Goal: Information Seeking & Learning: Learn about a topic

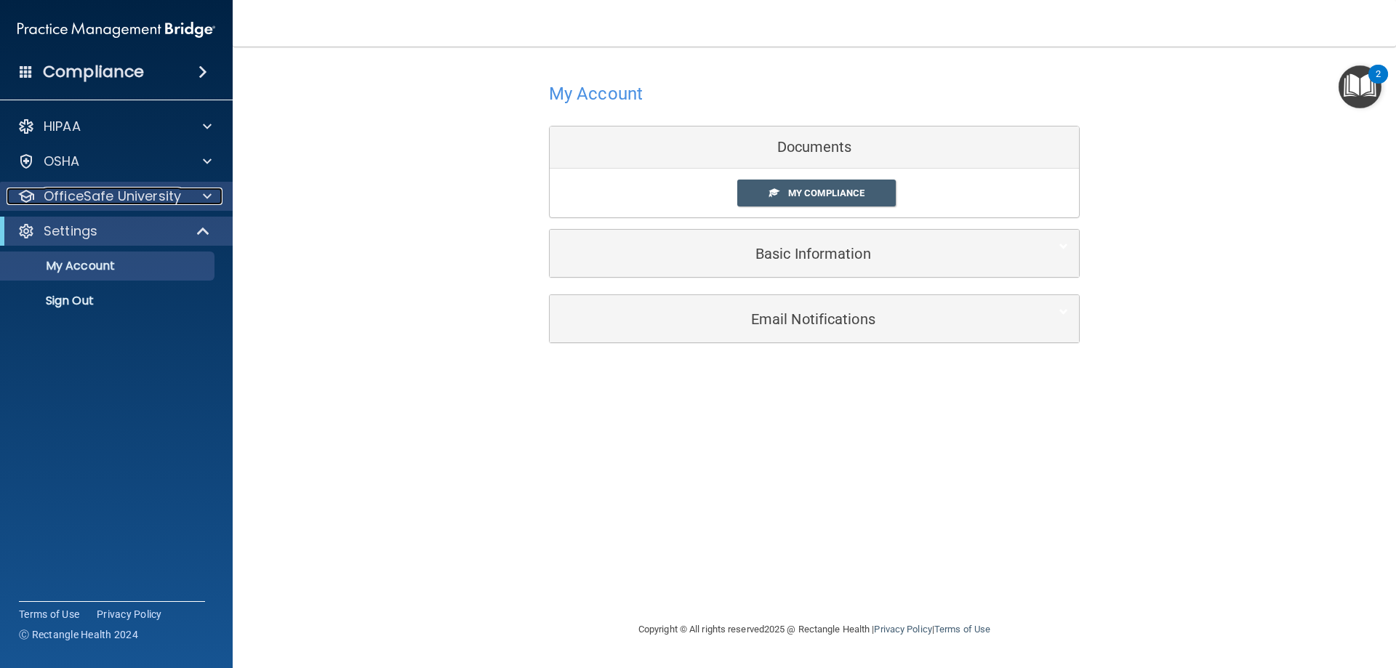
click at [177, 196] on p "OfficeSafe University" at bounding box center [112, 196] width 137 height 17
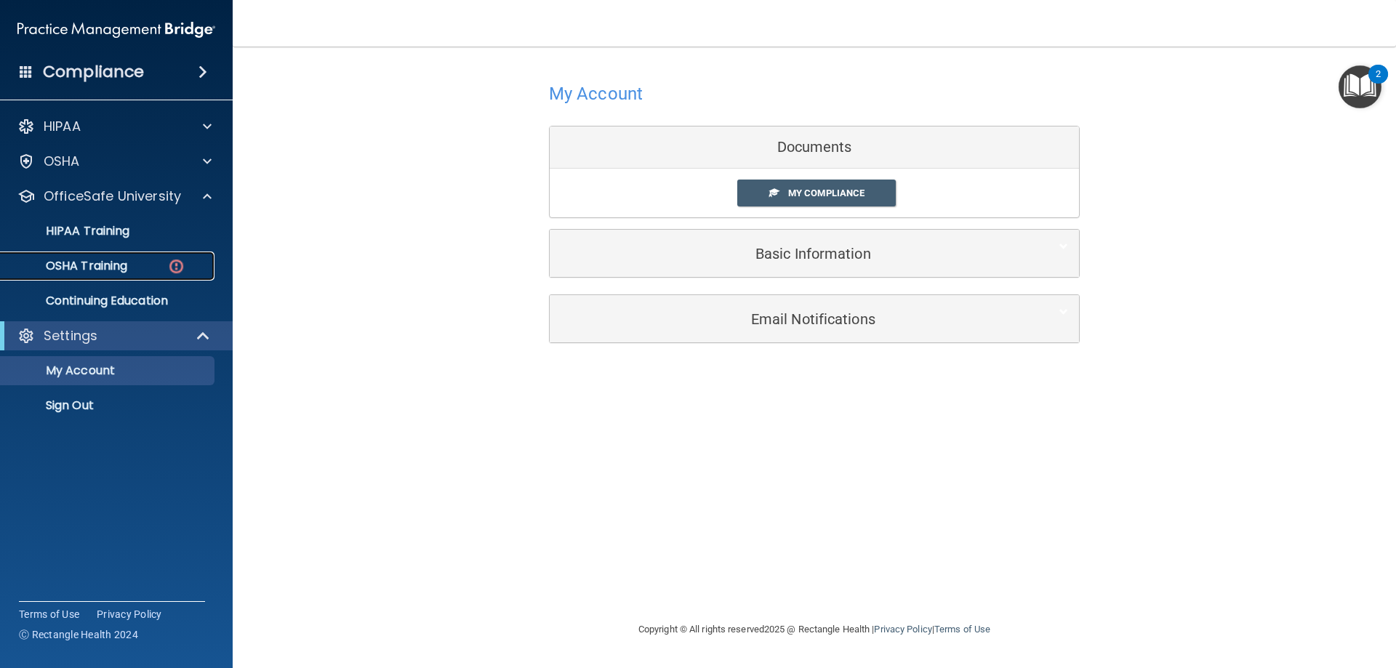
click at [166, 269] on div "OSHA Training" at bounding box center [108, 266] width 198 height 15
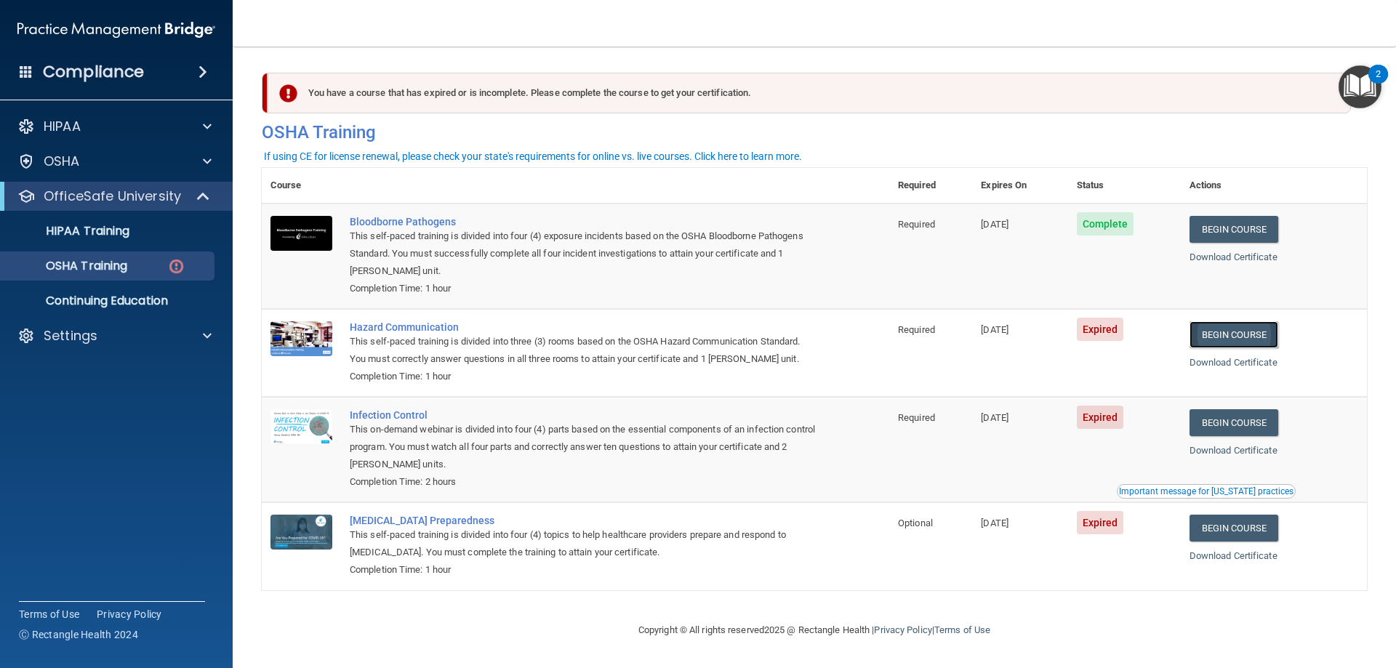
click at [1226, 337] on link "Begin Course" at bounding box center [1233, 334] width 89 height 27
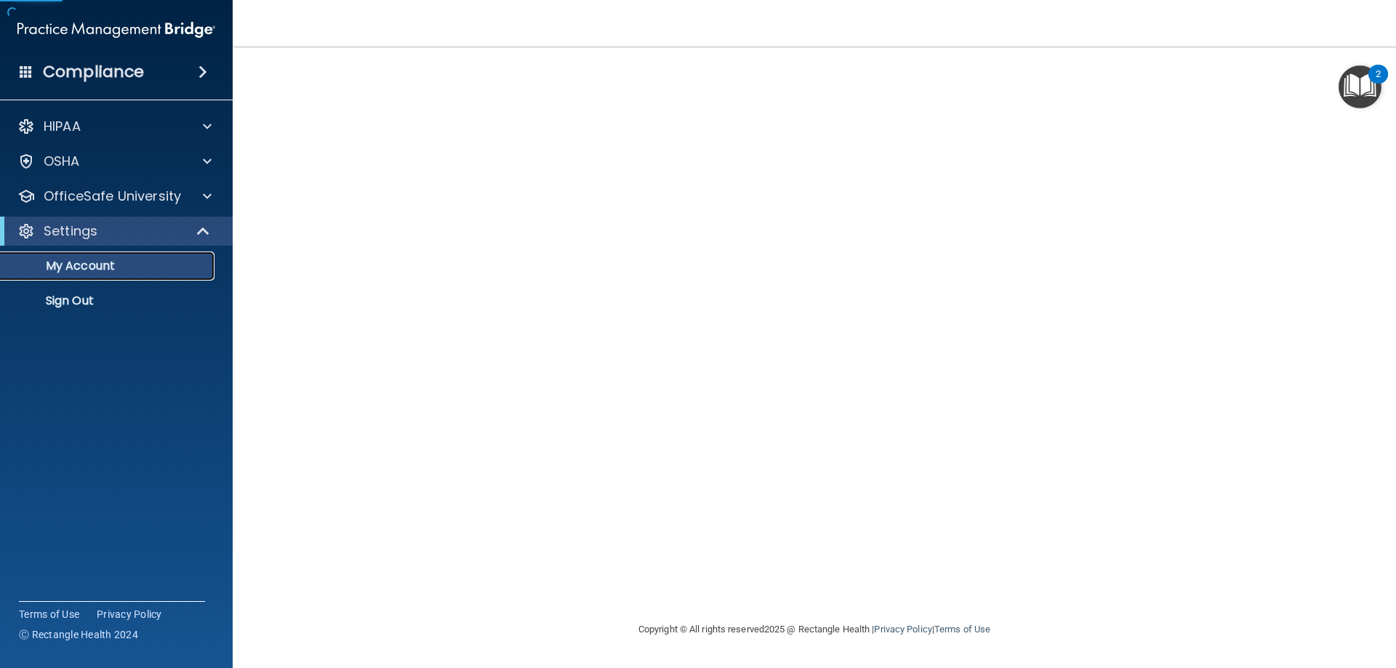
click at [188, 269] on p "My Account" at bounding box center [108, 266] width 198 height 15
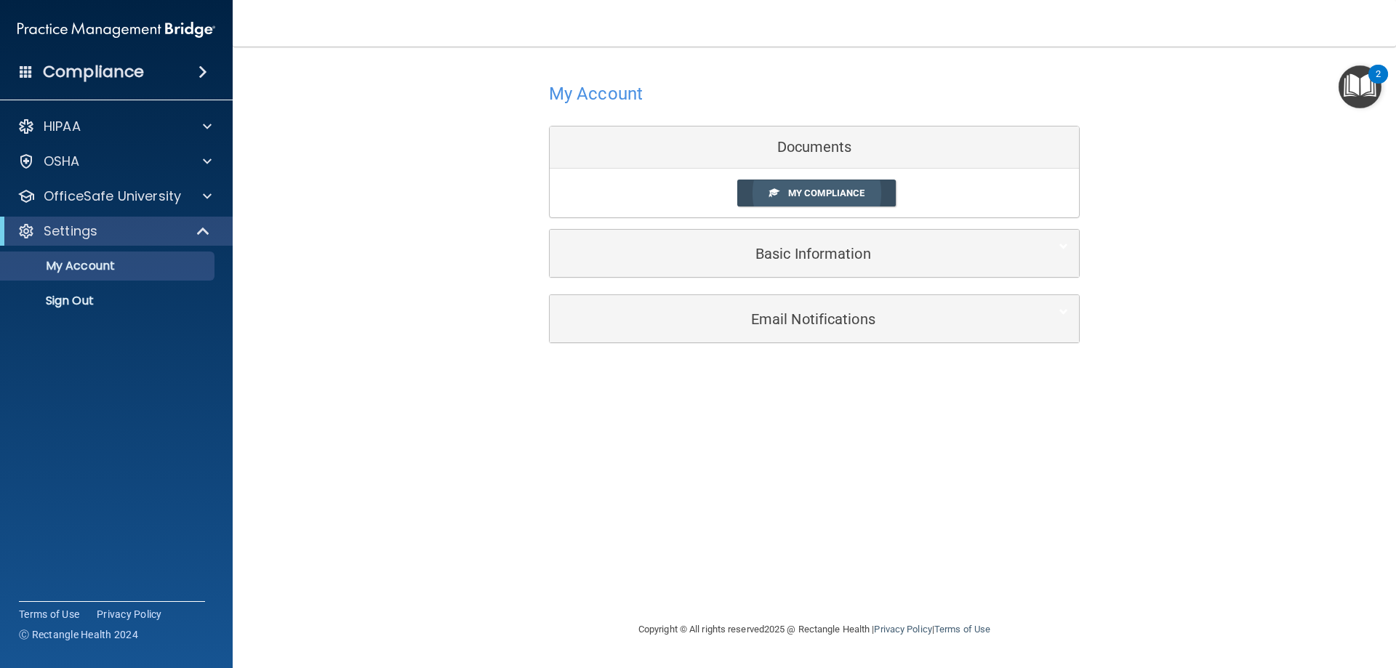
click at [773, 191] on span at bounding box center [773, 192] width 9 height 9
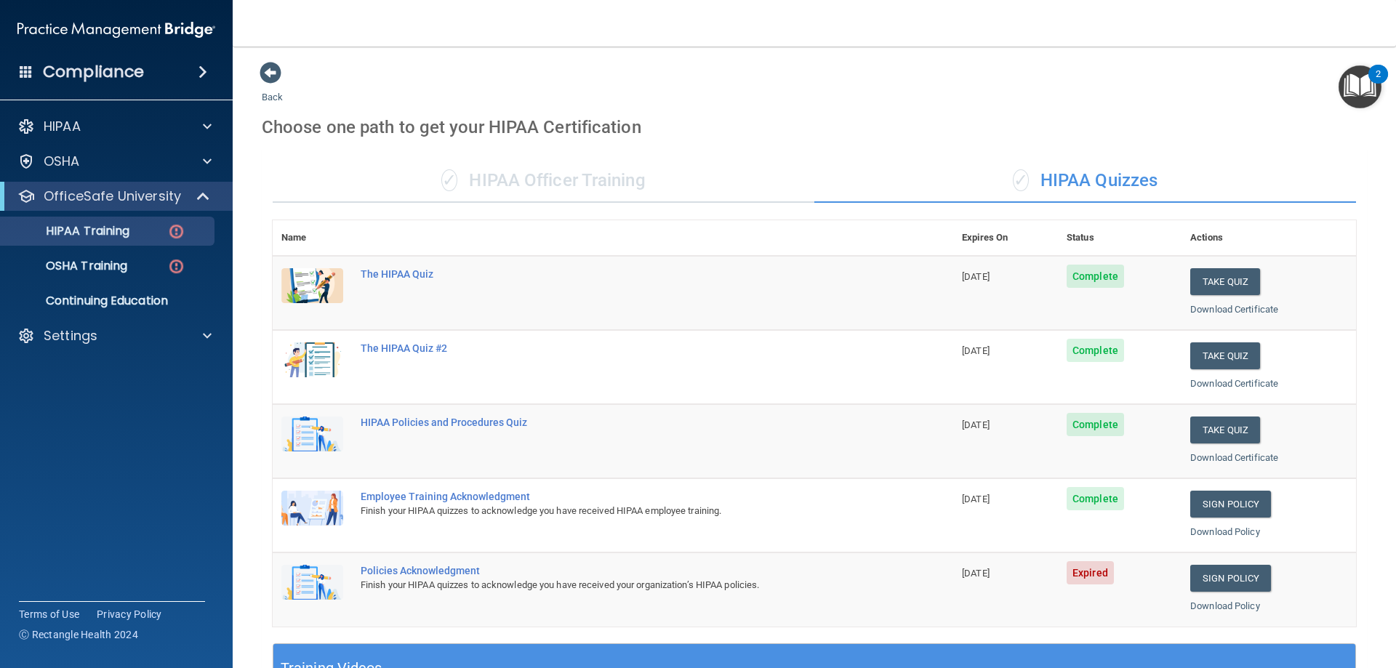
scroll to position [233, 0]
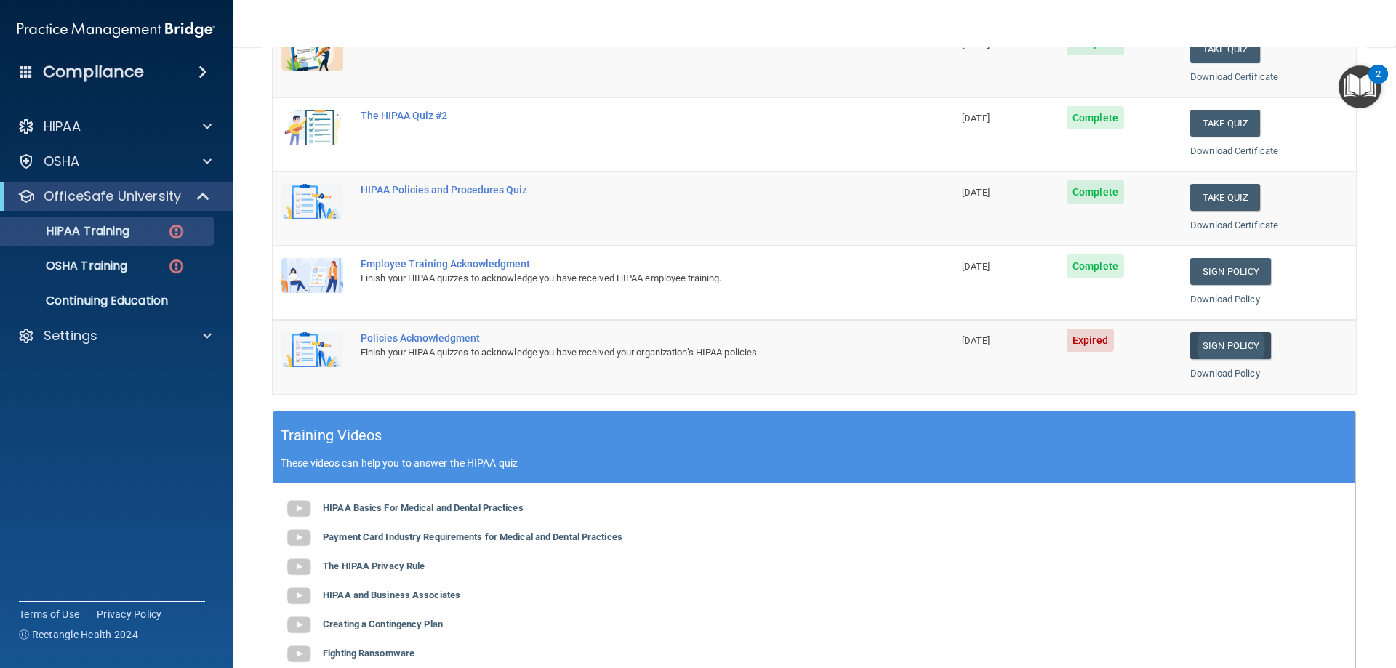
click at [1218, 346] on link "Sign Policy" at bounding box center [1230, 345] width 81 height 27
click at [1208, 348] on link "Sign Policy" at bounding box center [1230, 345] width 81 height 27
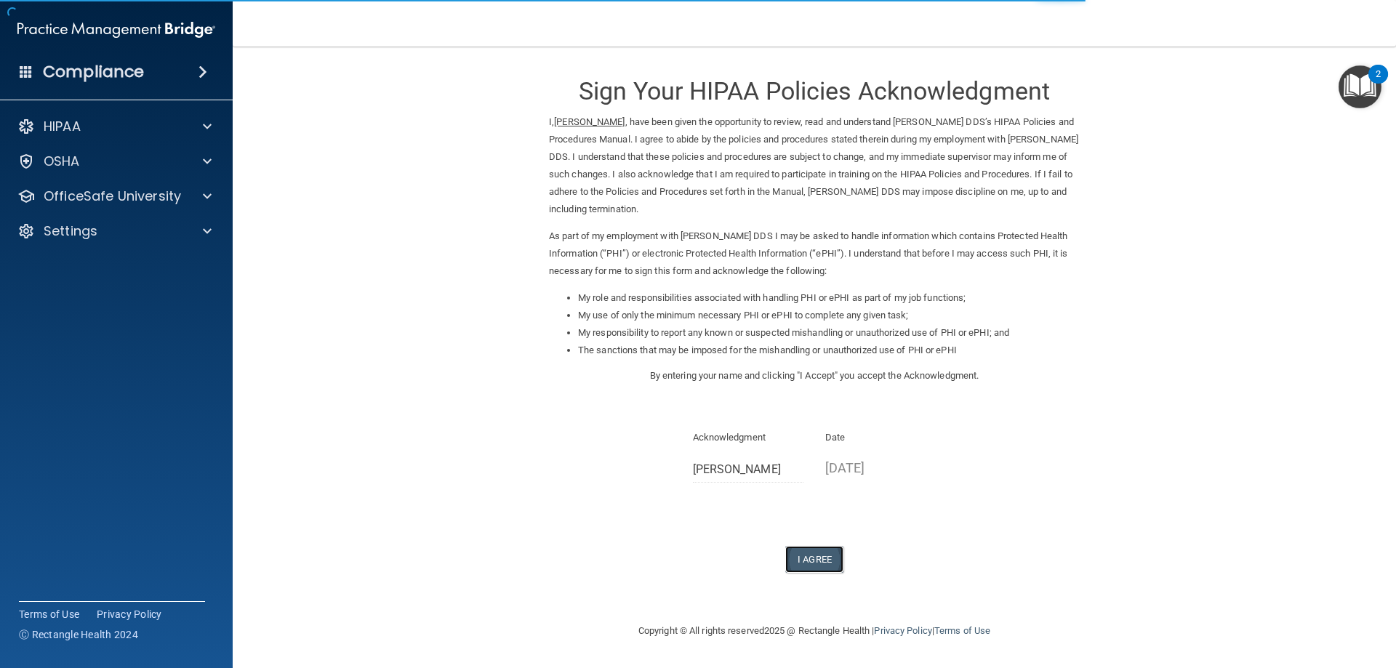
click at [808, 552] on button "I Agree" at bounding box center [814, 559] width 58 height 27
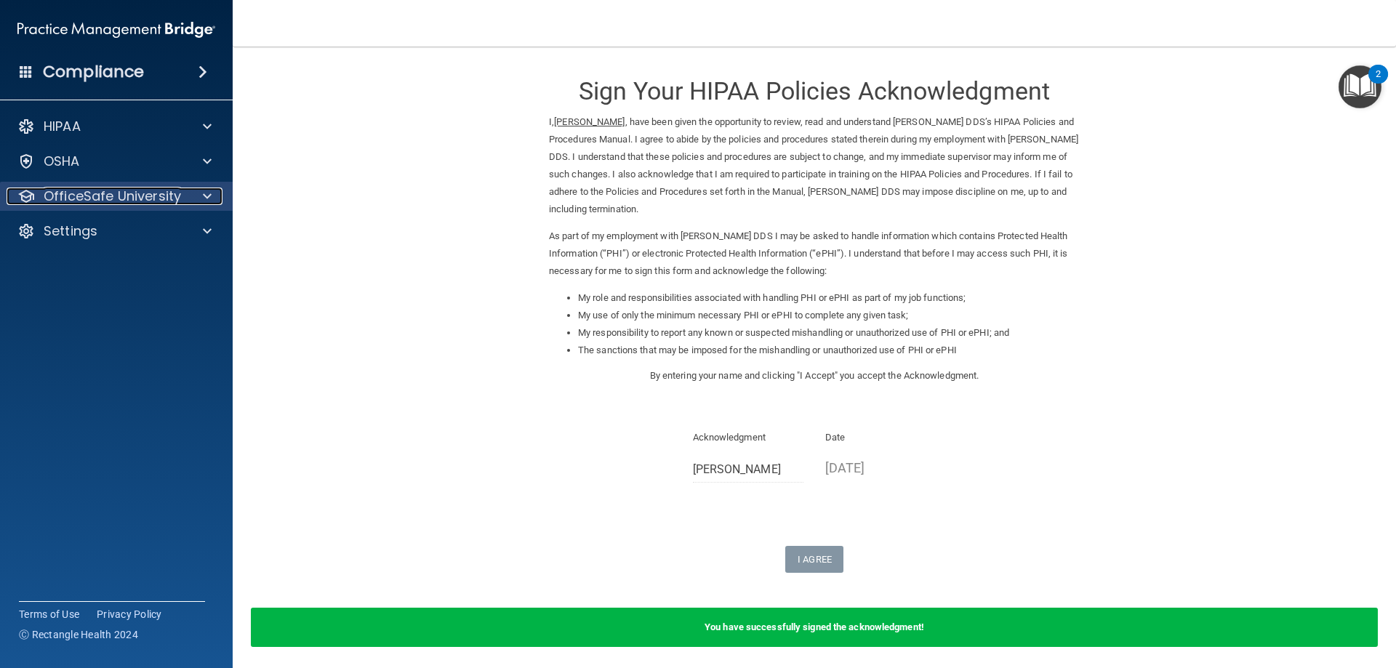
click at [166, 192] on p "OfficeSafe University" at bounding box center [112, 196] width 137 height 17
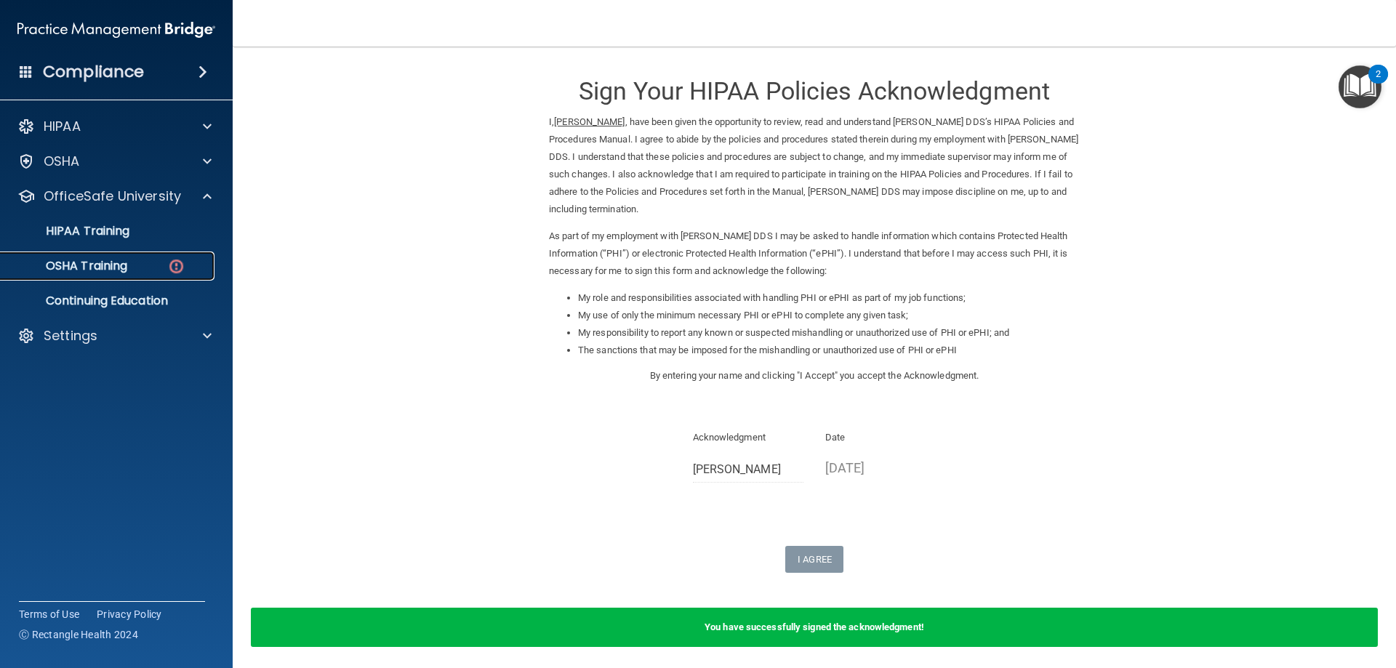
click at [153, 268] on div "OSHA Training" at bounding box center [108, 266] width 198 height 15
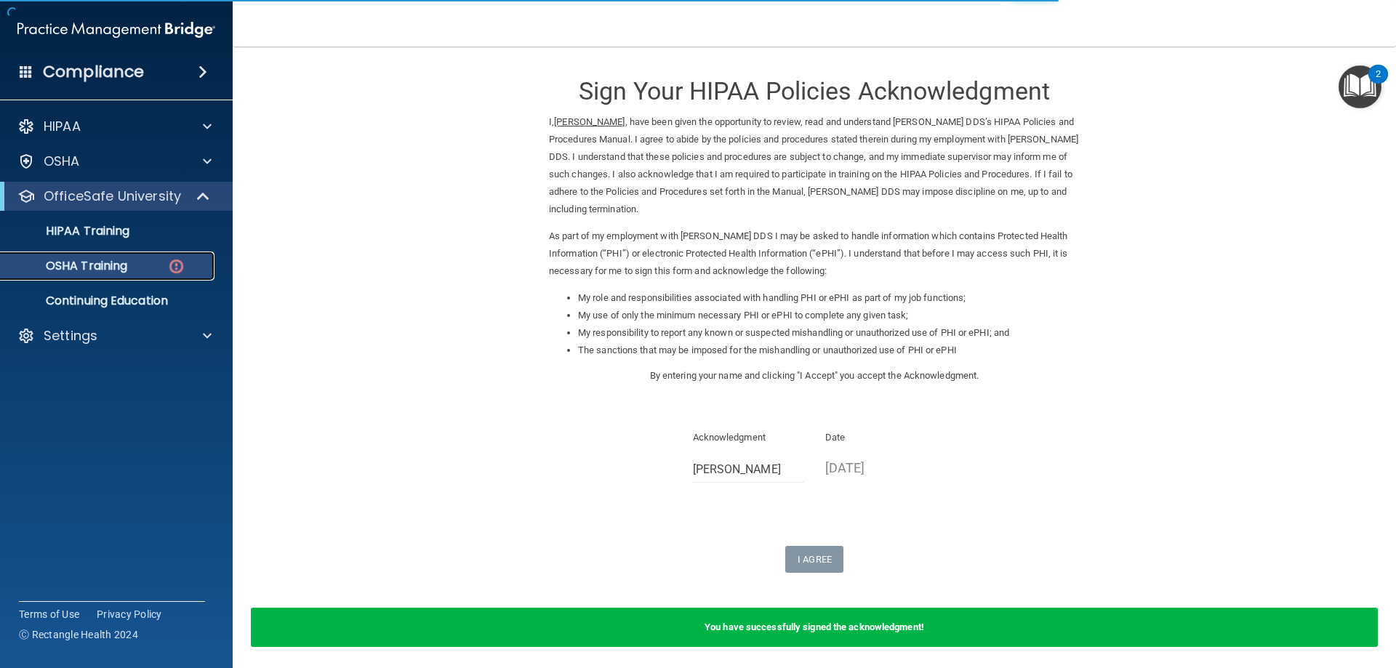
click at [192, 261] on div "OSHA Training" at bounding box center [108, 266] width 198 height 15
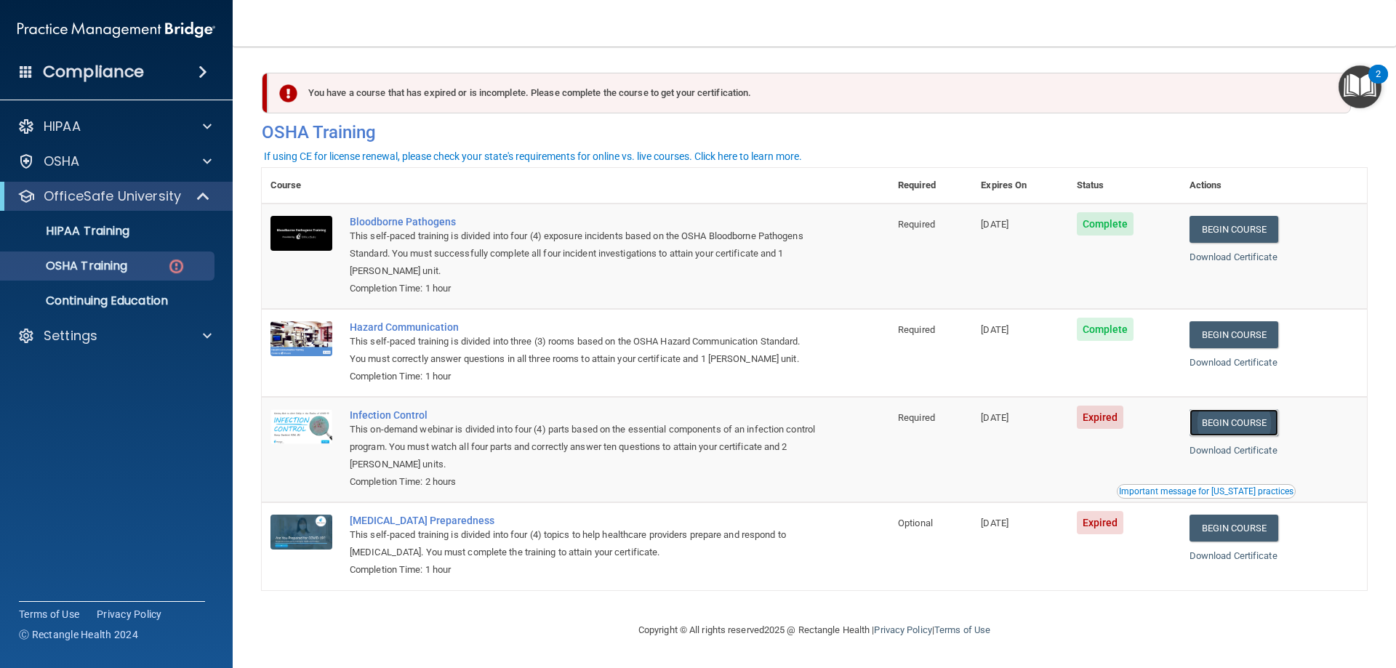
click at [1248, 421] on link "Begin Course" at bounding box center [1233, 422] width 89 height 27
click at [127, 263] on p "OSHA Training" at bounding box center [68, 266] width 118 height 15
click at [184, 268] on img at bounding box center [176, 266] width 18 height 18
click at [178, 267] on img at bounding box center [176, 266] width 18 height 18
click at [196, 339] on div at bounding box center [205, 335] width 36 height 17
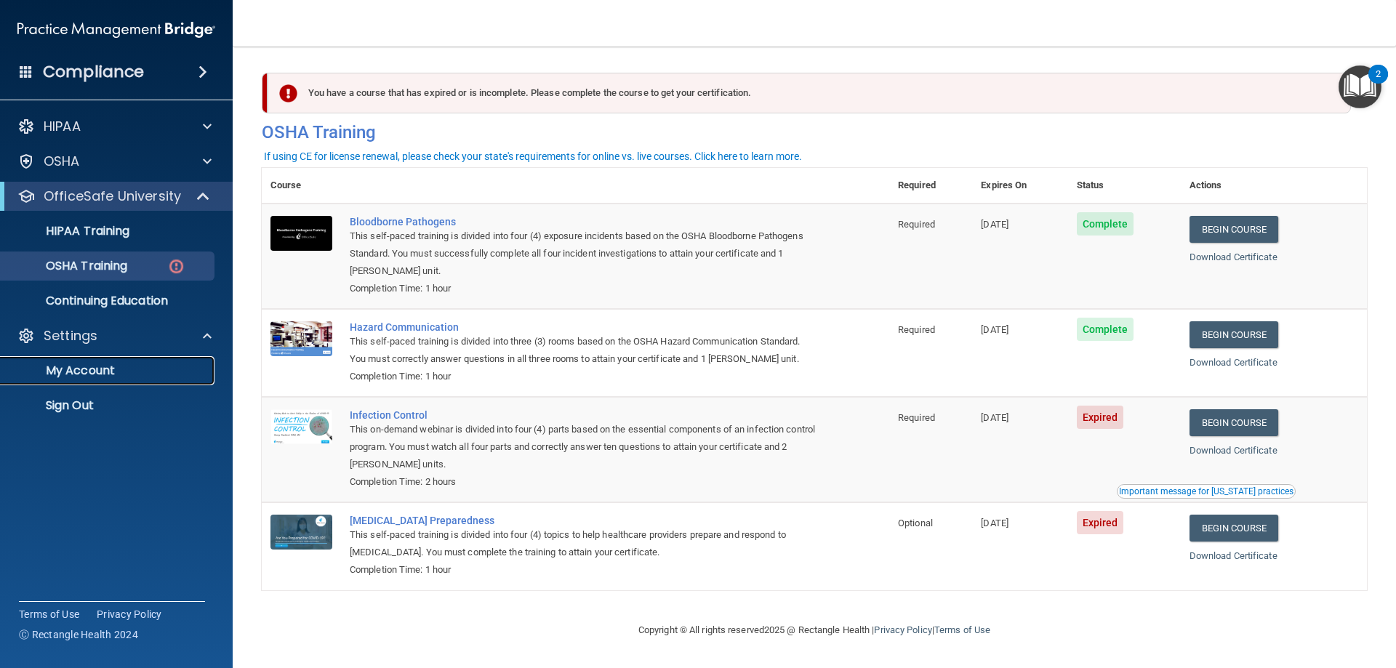
click at [145, 372] on p "My Account" at bounding box center [108, 370] width 198 height 15
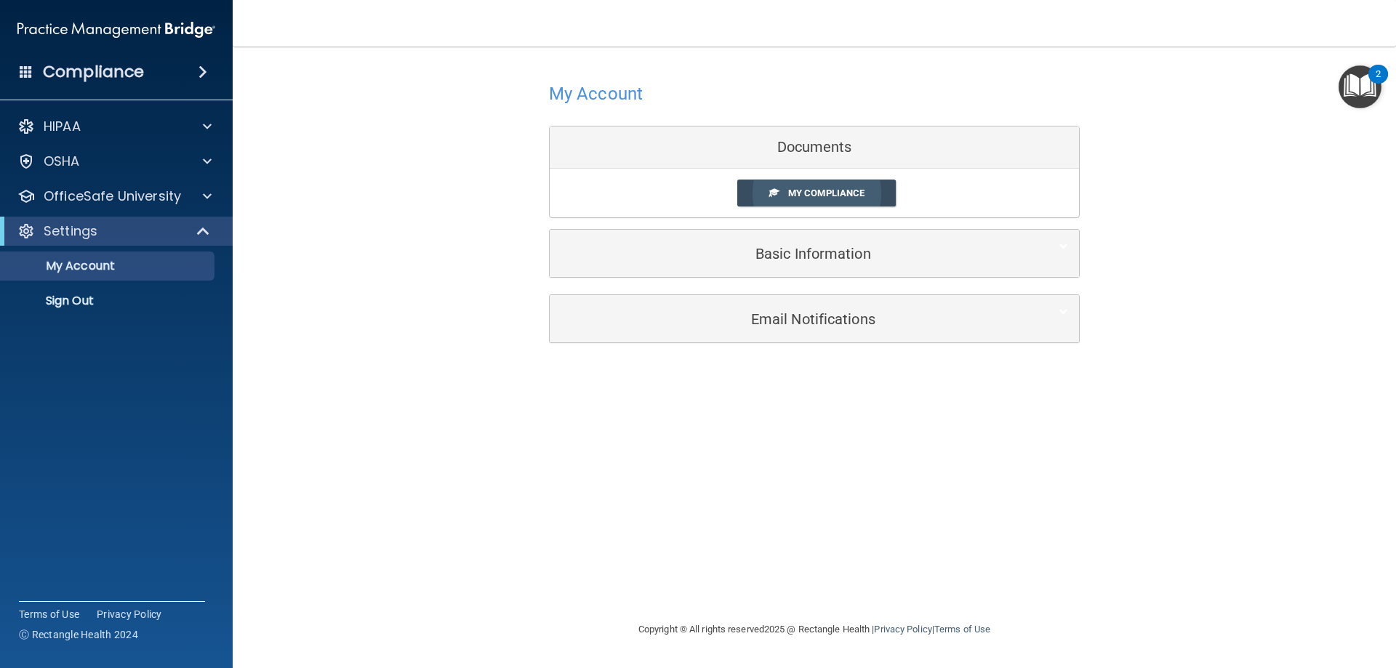
click at [853, 188] on span "My Compliance" at bounding box center [826, 193] width 76 height 11
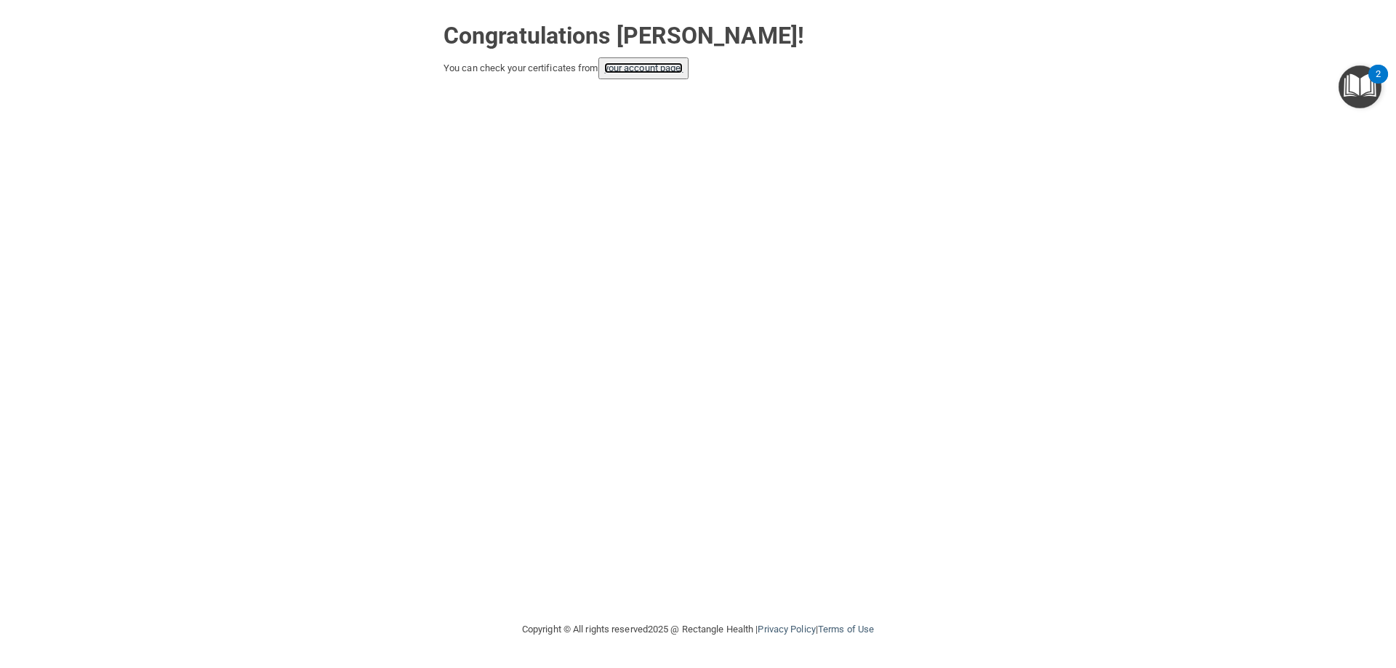
click at [637, 71] on link "your account page!" at bounding box center [643, 68] width 79 height 11
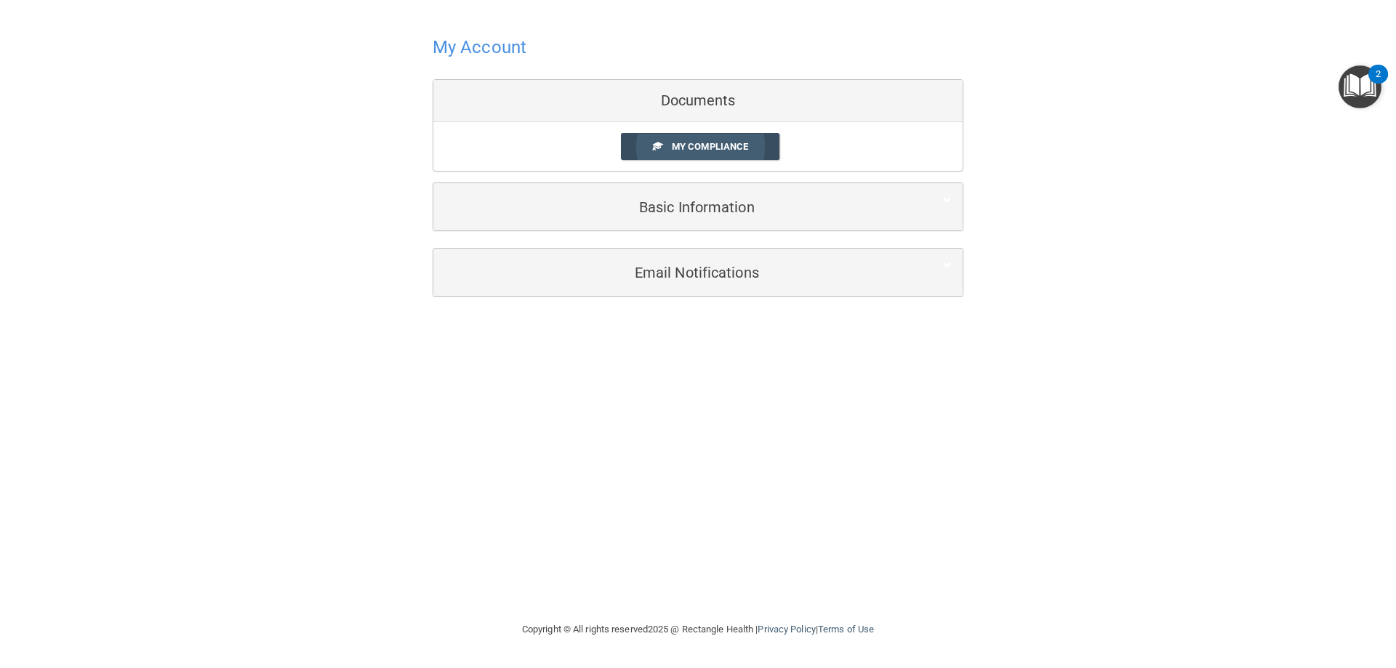
click at [705, 149] on span "My Compliance" at bounding box center [710, 146] width 76 height 11
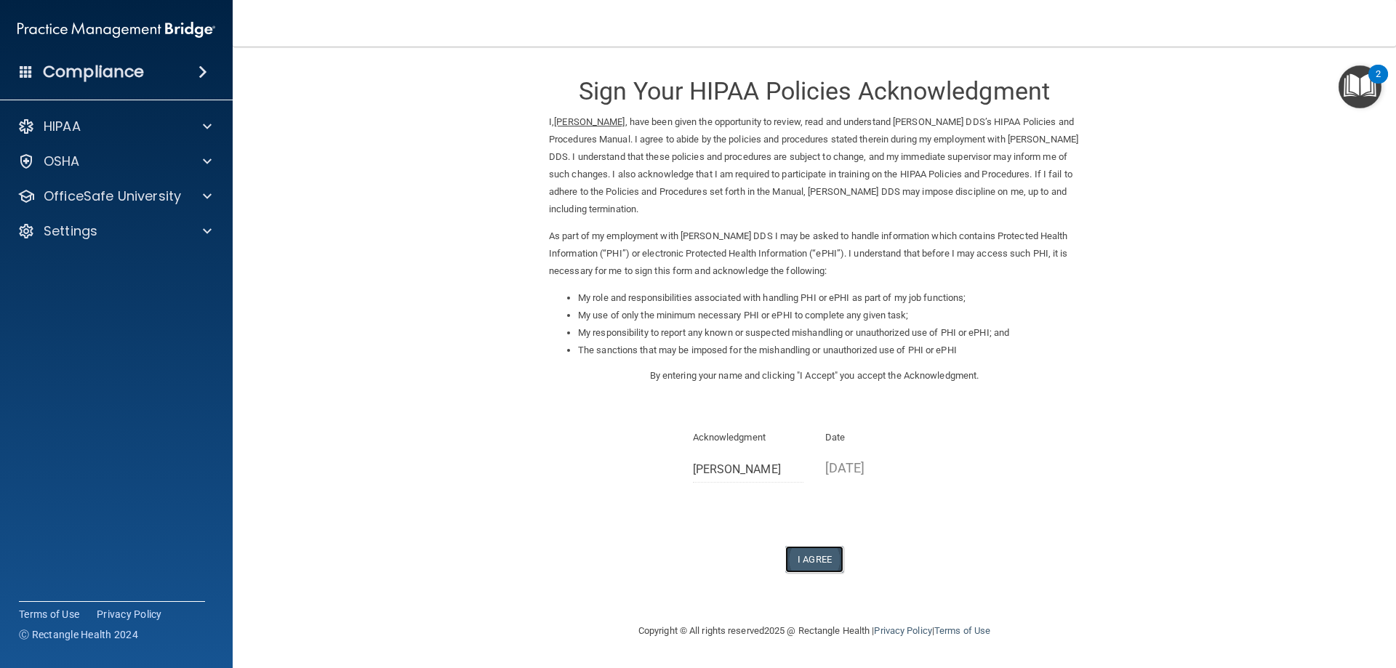
click at [810, 563] on button "I Agree" at bounding box center [814, 559] width 58 height 27
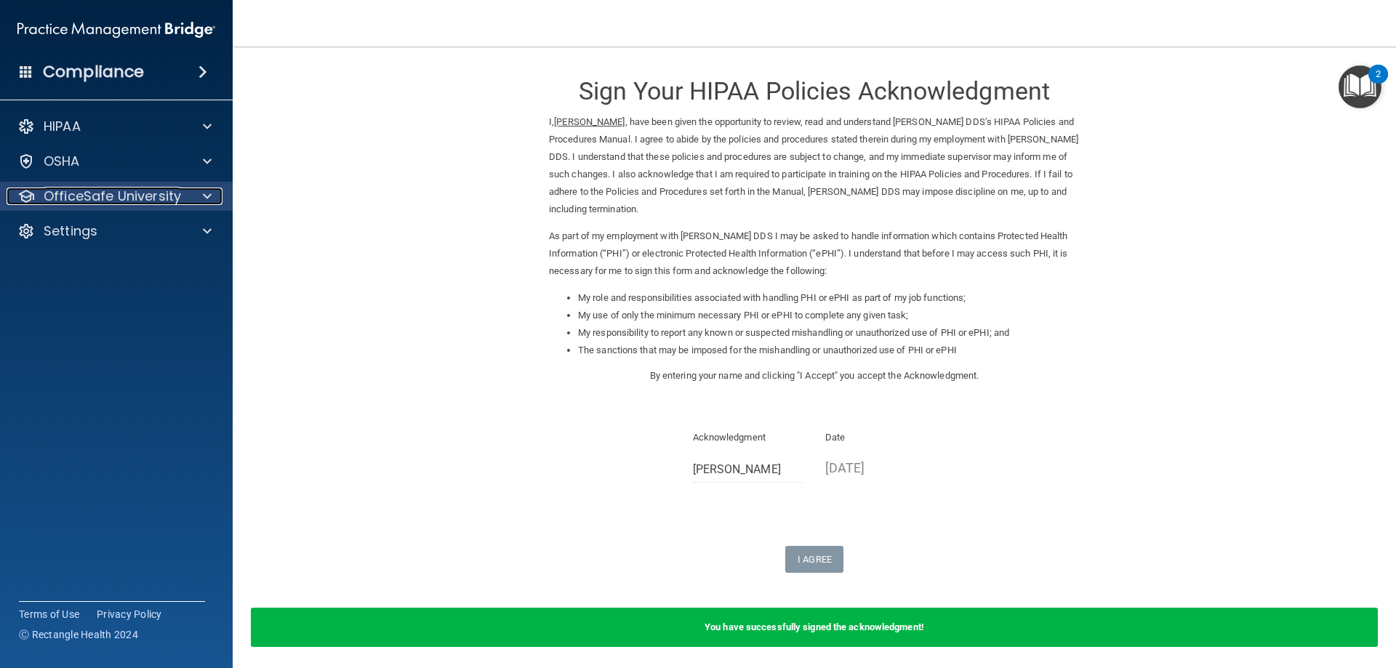
click at [153, 188] on p "OfficeSafe University" at bounding box center [112, 196] width 137 height 17
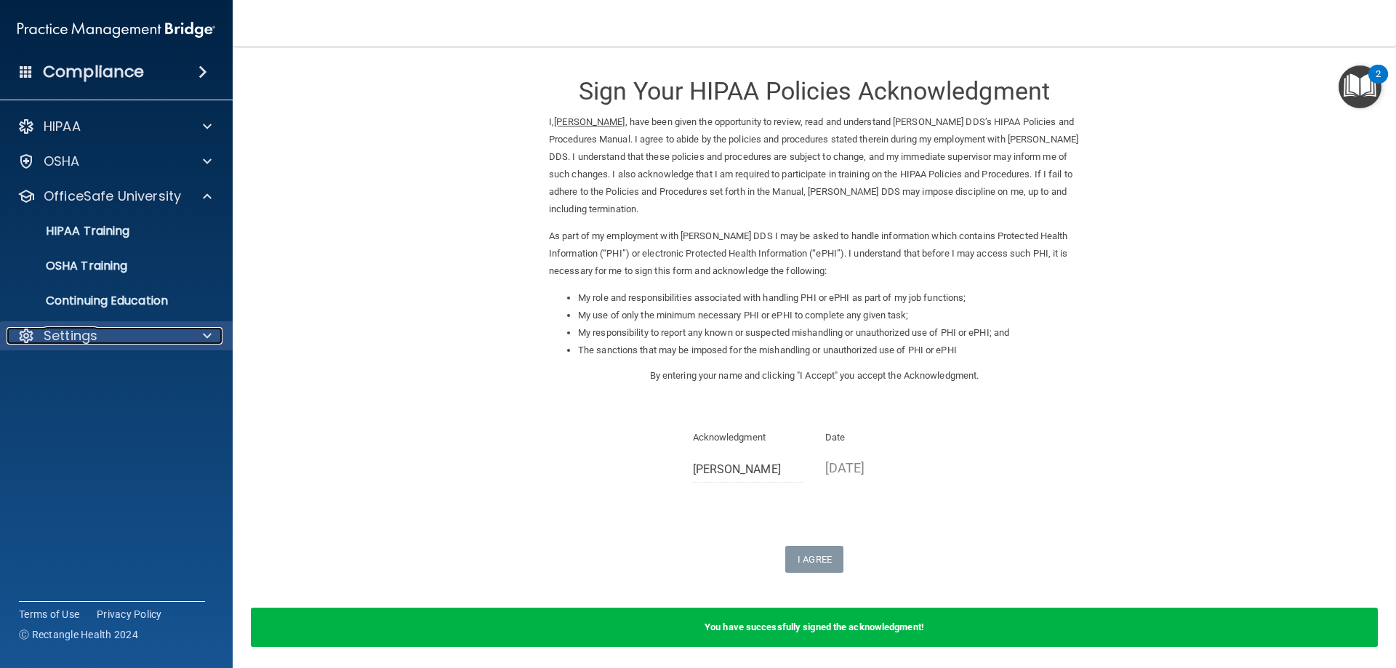
click at [150, 334] on div "Settings" at bounding box center [97, 335] width 180 height 17
click at [105, 374] on p "My Account" at bounding box center [108, 370] width 198 height 15
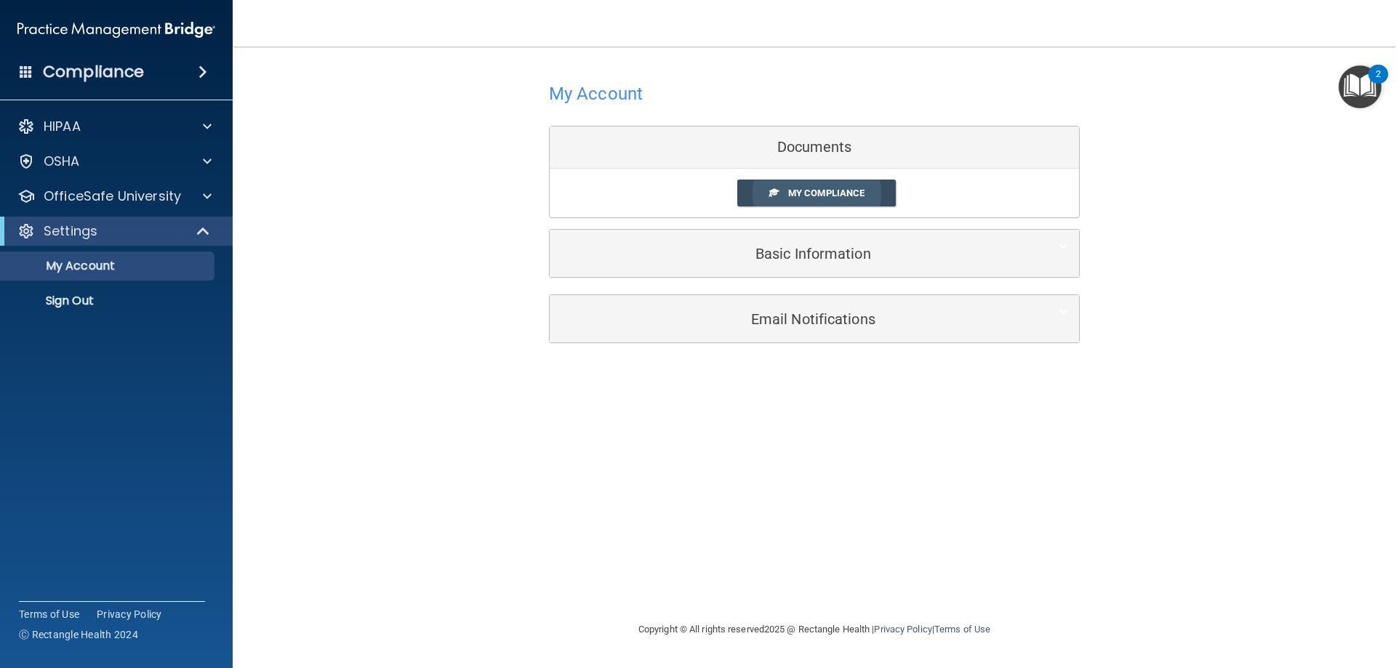
click at [852, 198] on span "My Compliance" at bounding box center [826, 193] width 76 height 11
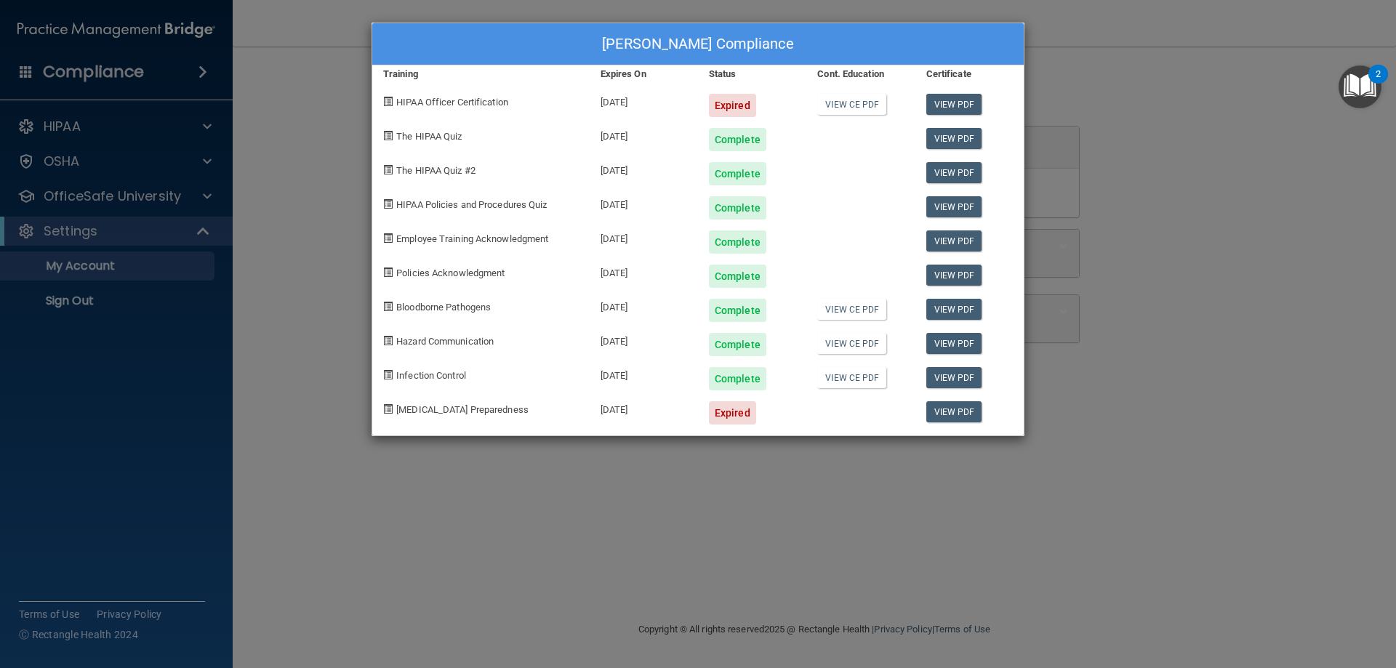
click at [134, 194] on div "[PERSON_NAME] Compliance Training Expires On Status Cont. Education Certificate…" at bounding box center [698, 334] width 1396 height 668
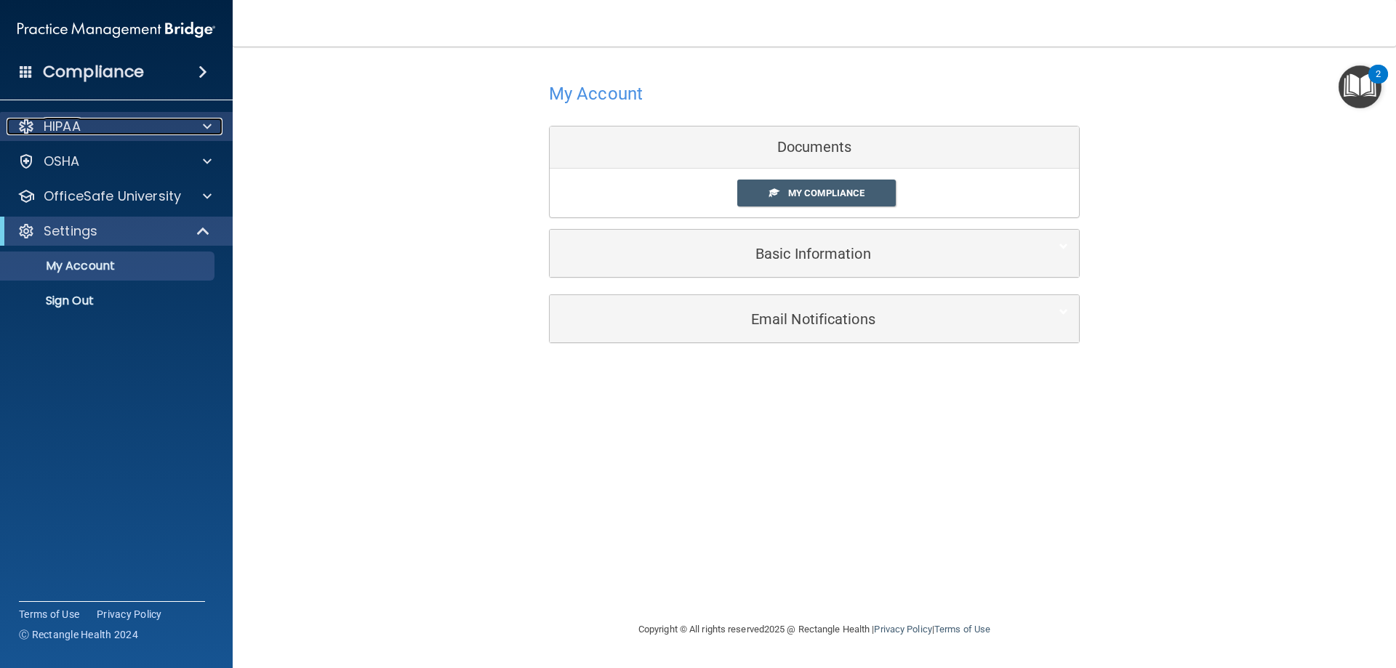
click at [187, 124] on div at bounding box center [205, 126] width 36 height 17
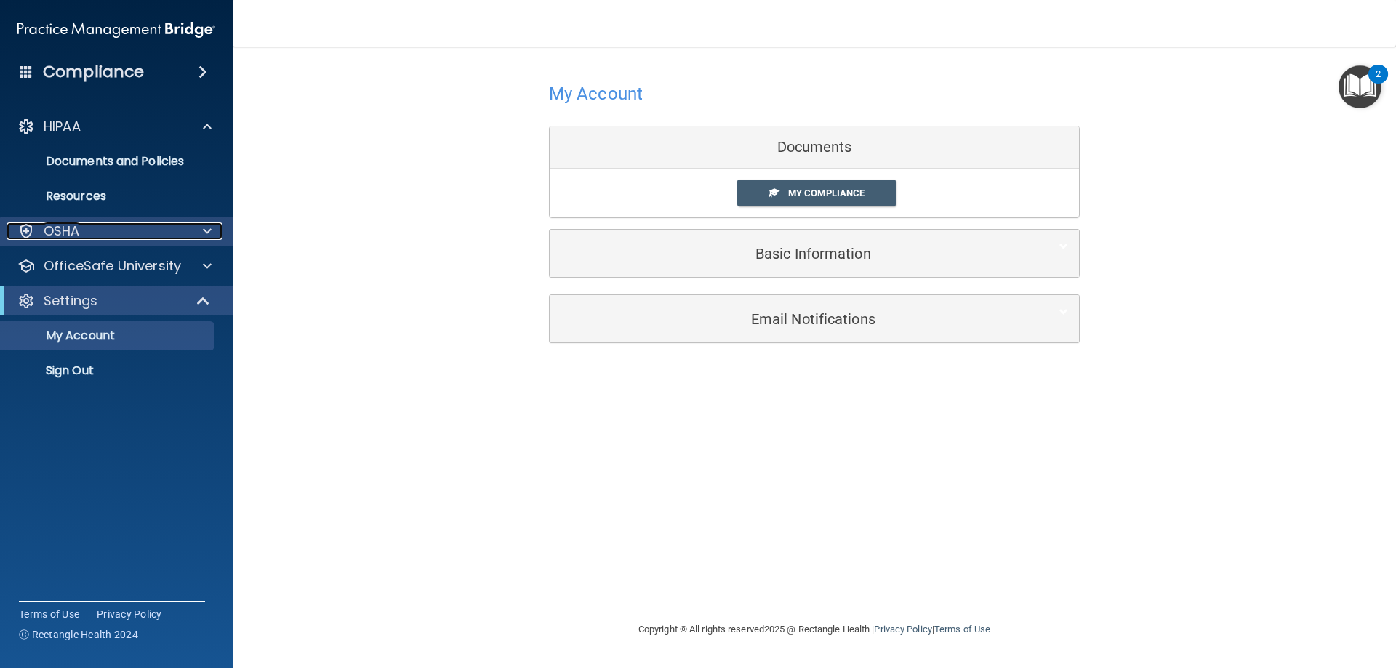
click at [156, 225] on div "OSHA" at bounding box center [97, 230] width 180 height 17
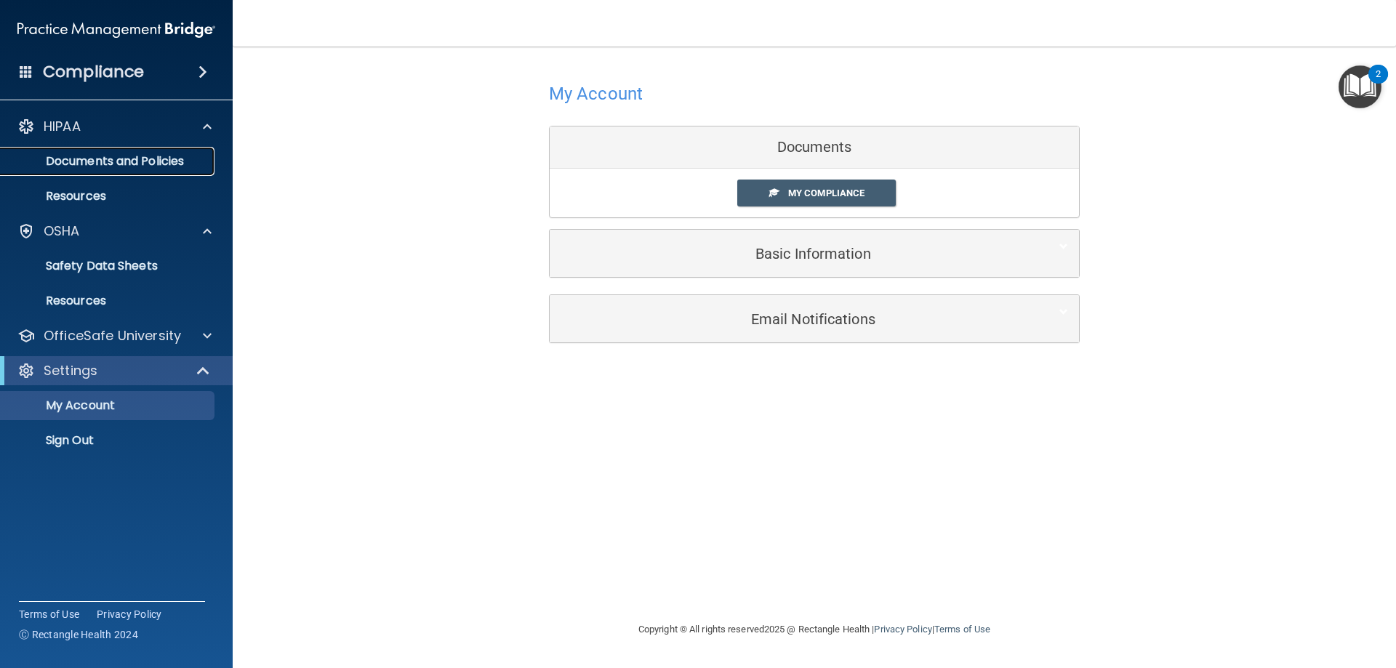
click at [168, 158] on p "Documents and Policies" at bounding box center [108, 161] width 198 height 15
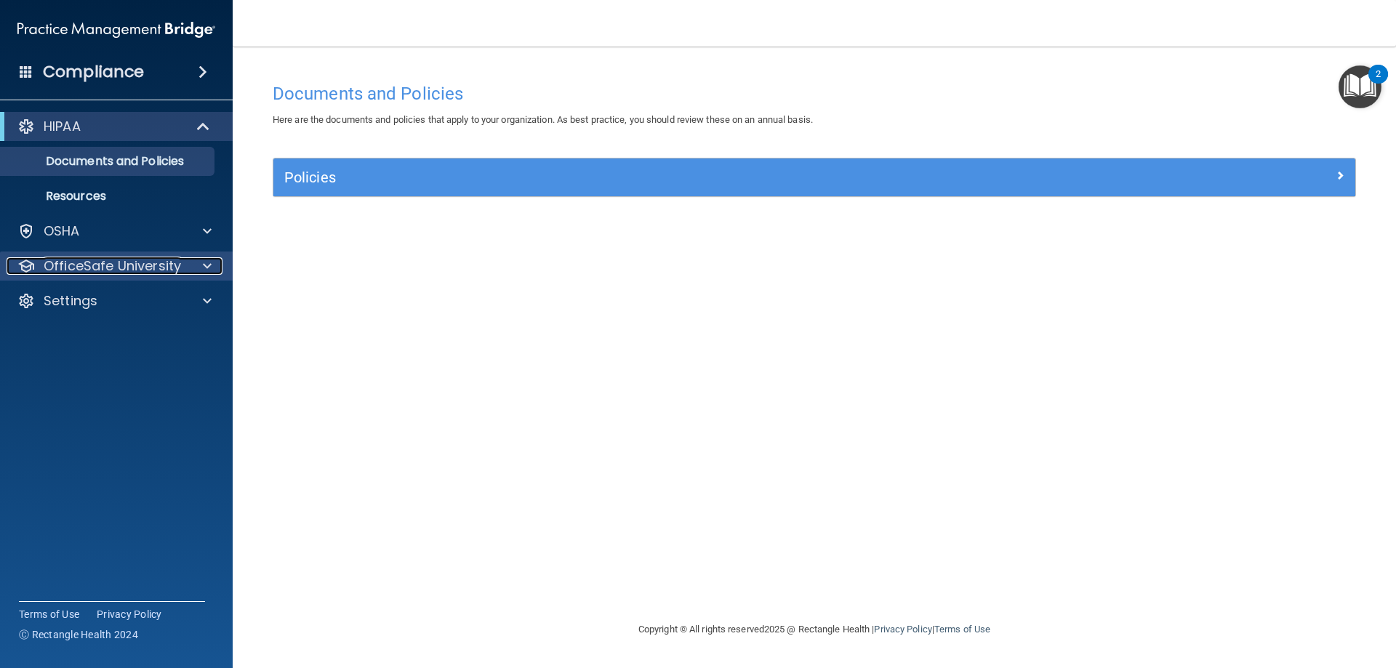
click at [192, 270] on div at bounding box center [205, 265] width 36 height 17
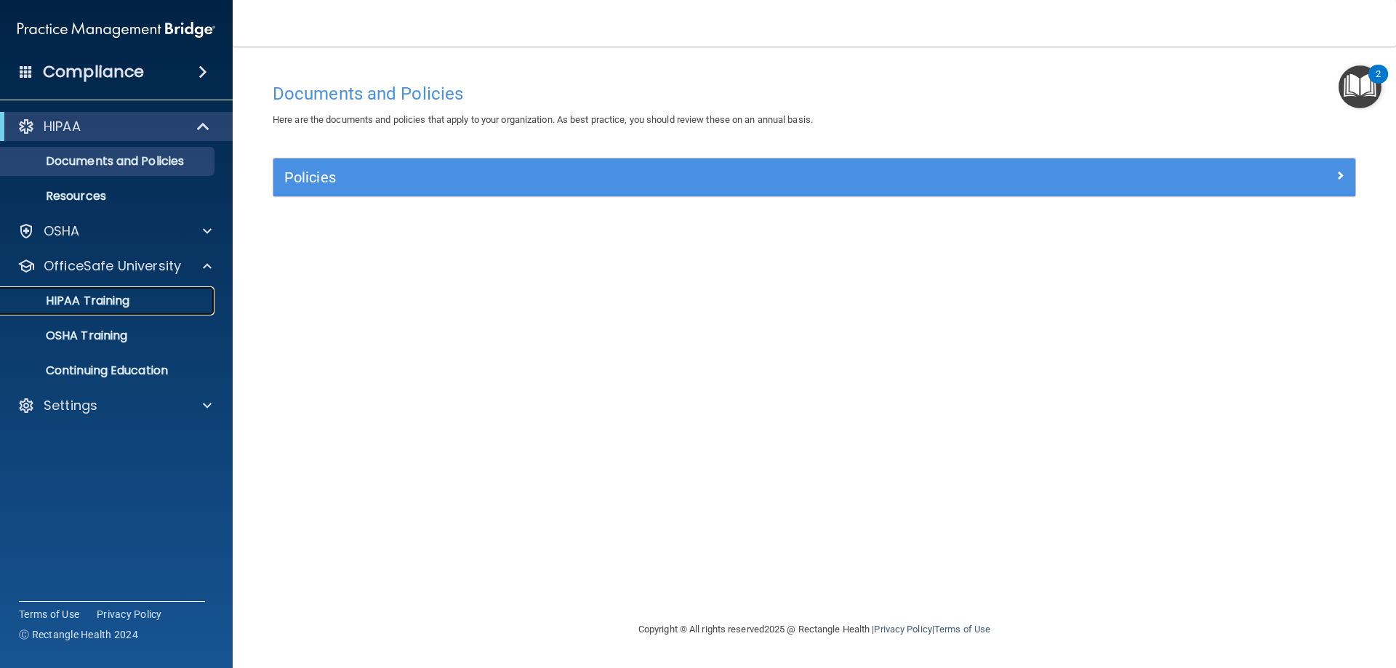
click at [164, 294] on div "HIPAA Training" at bounding box center [108, 301] width 198 height 15
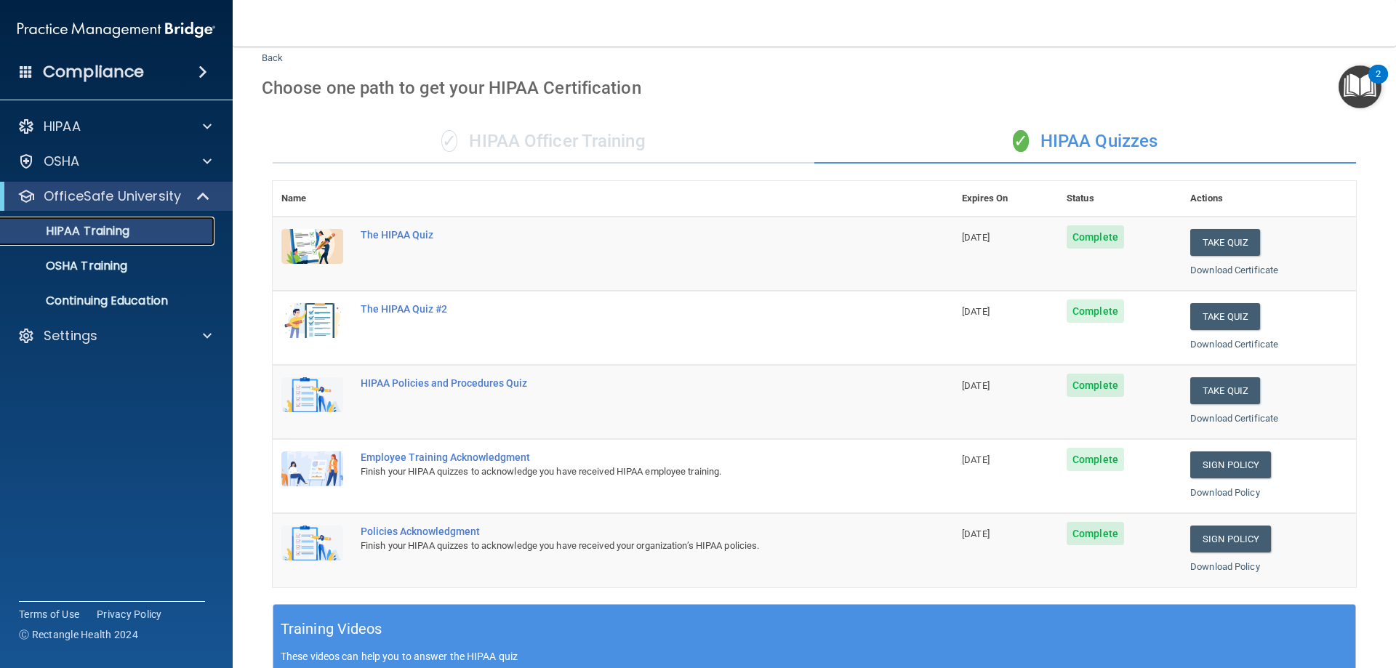
scroll to position [9, 0]
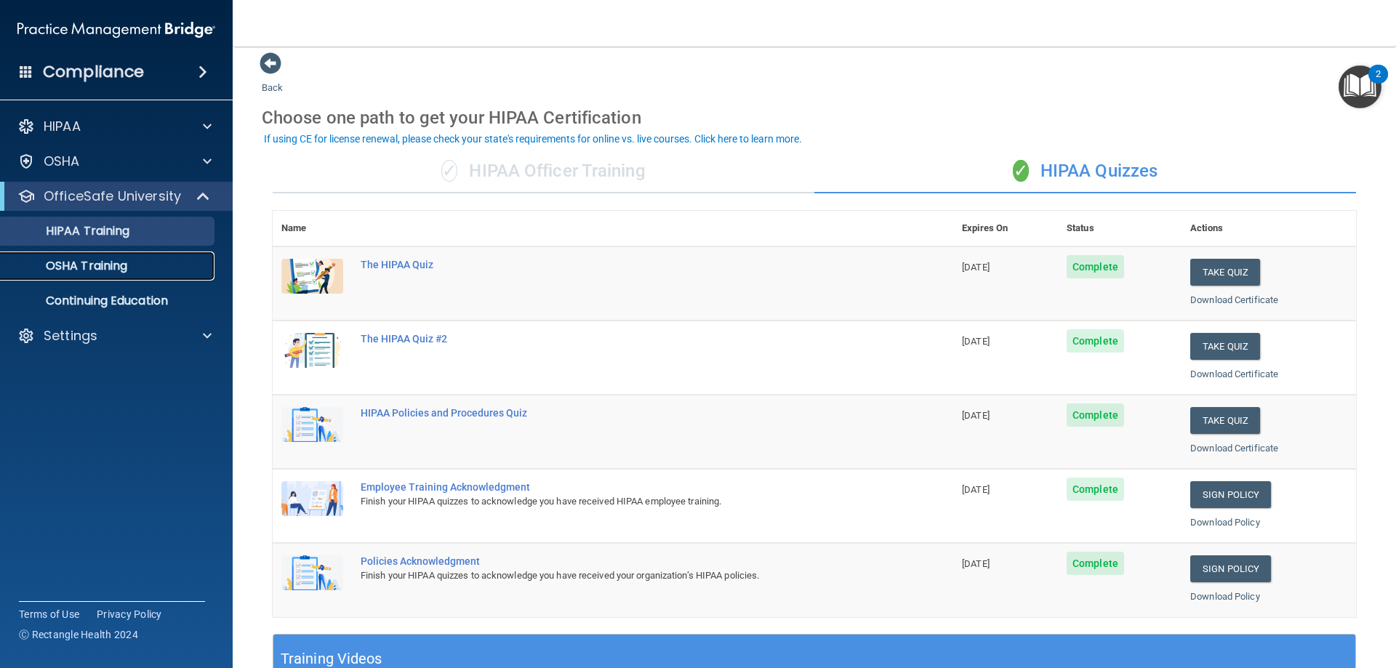
click at [135, 271] on div "OSHA Training" at bounding box center [108, 266] width 198 height 15
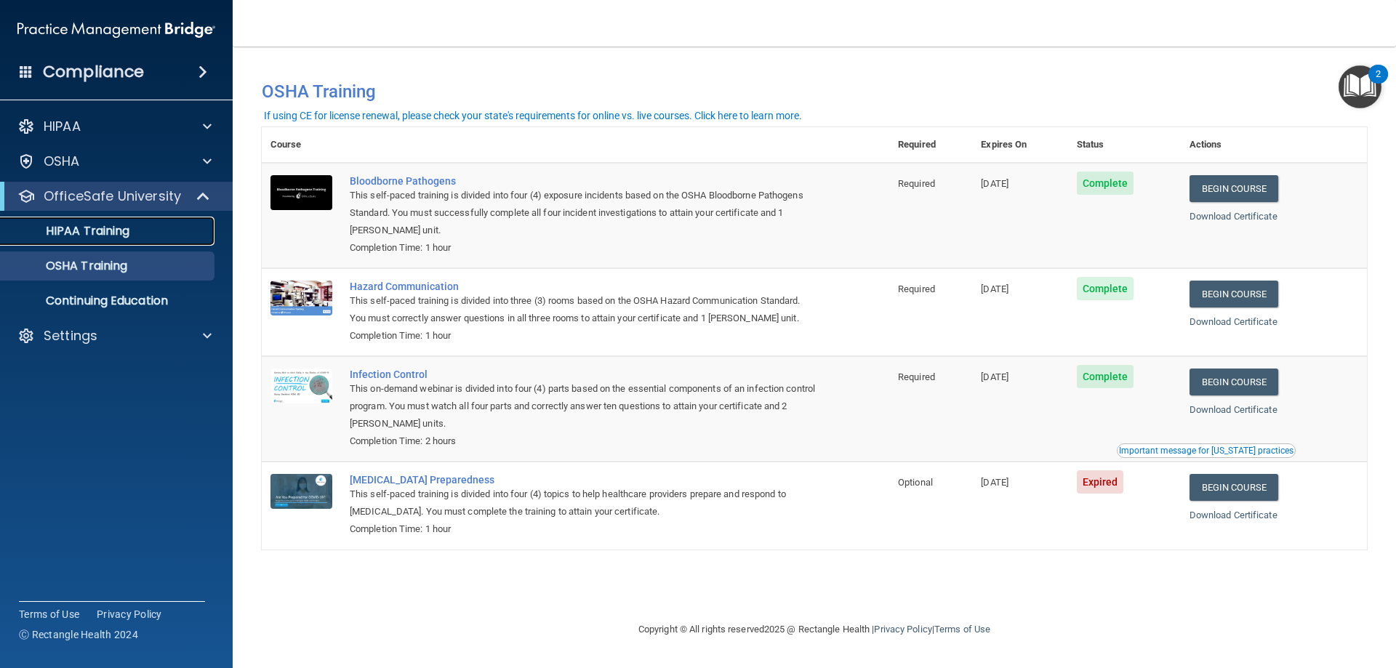
click at [182, 239] on link "HIPAA Training" at bounding box center [99, 231] width 229 height 29
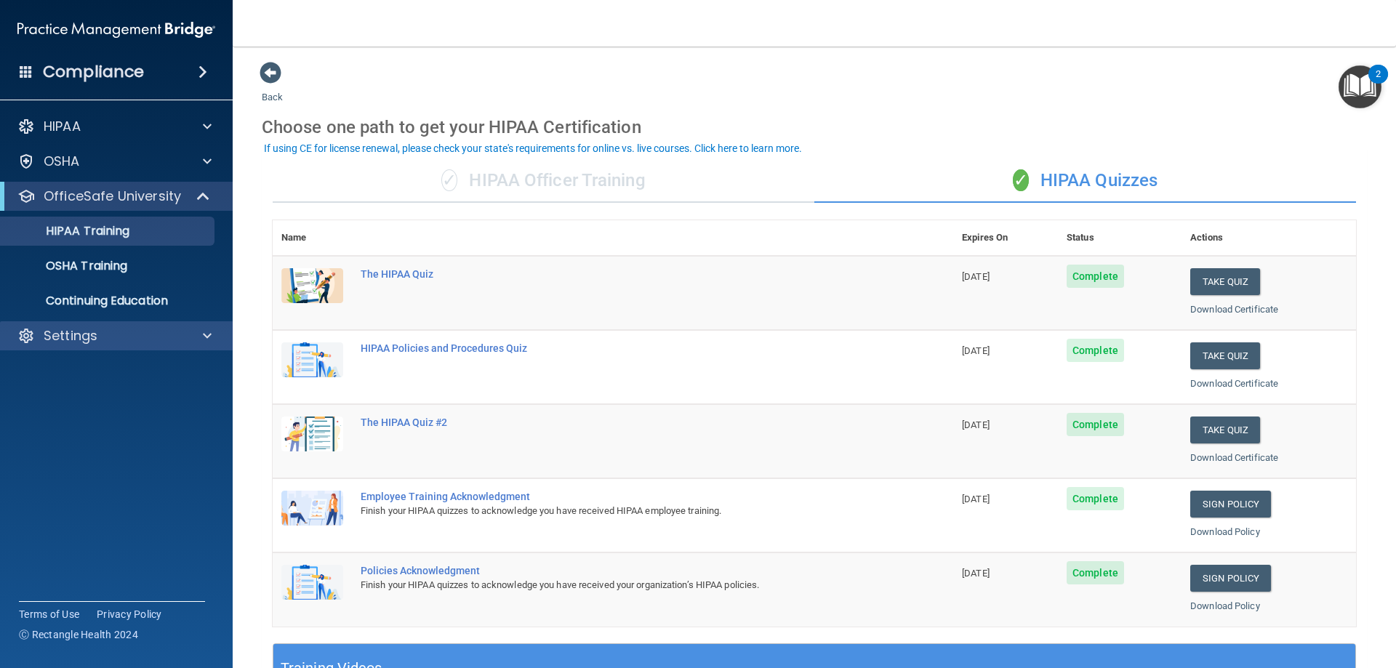
drag, startPoint x: 160, startPoint y: 322, endPoint x: 161, endPoint y: 333, distance: 10.9
click at [161, 323] on div "Settings" at bounding box center [116, 335] width 233 height 29
click at [187, 338] on div at bounding box center [205, 335] width 36 height 17
click at [107, 375] on p "My Account" at bounding box center [108, 370] width 198 height 15
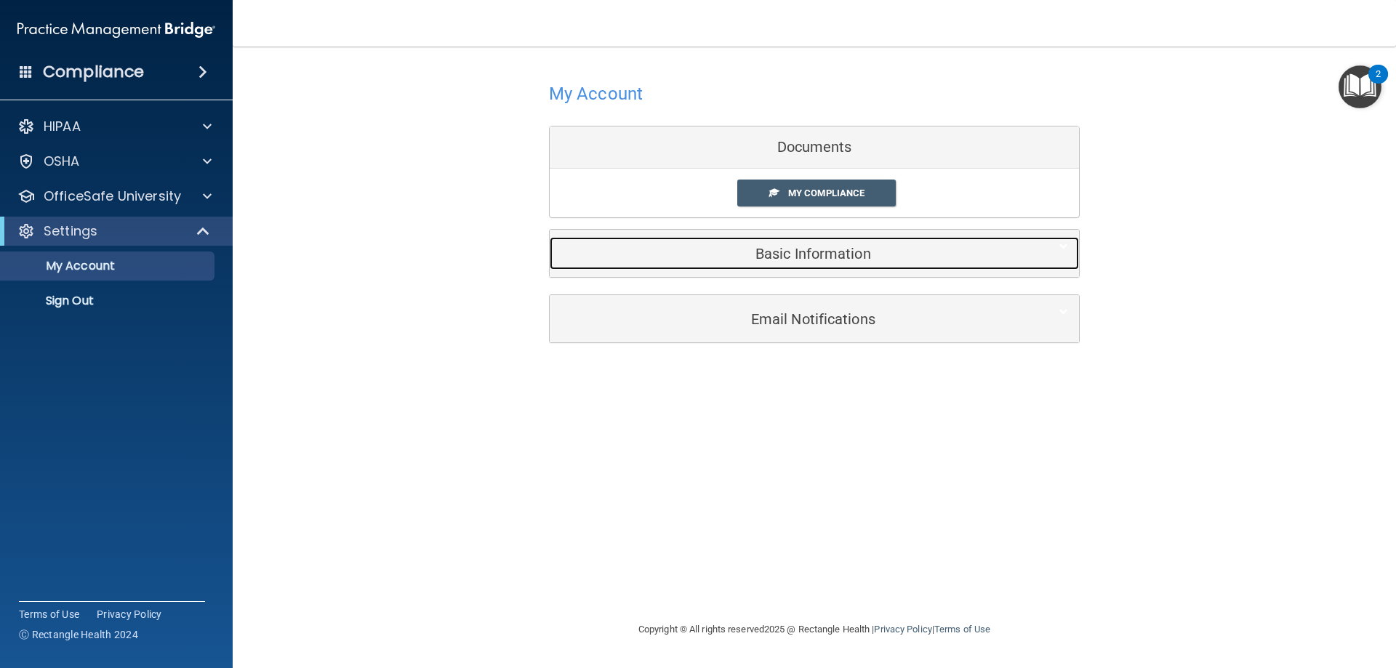
click at [719, 262] on div "Basic Information" at bounding box center [792, 253] width 485 height 33
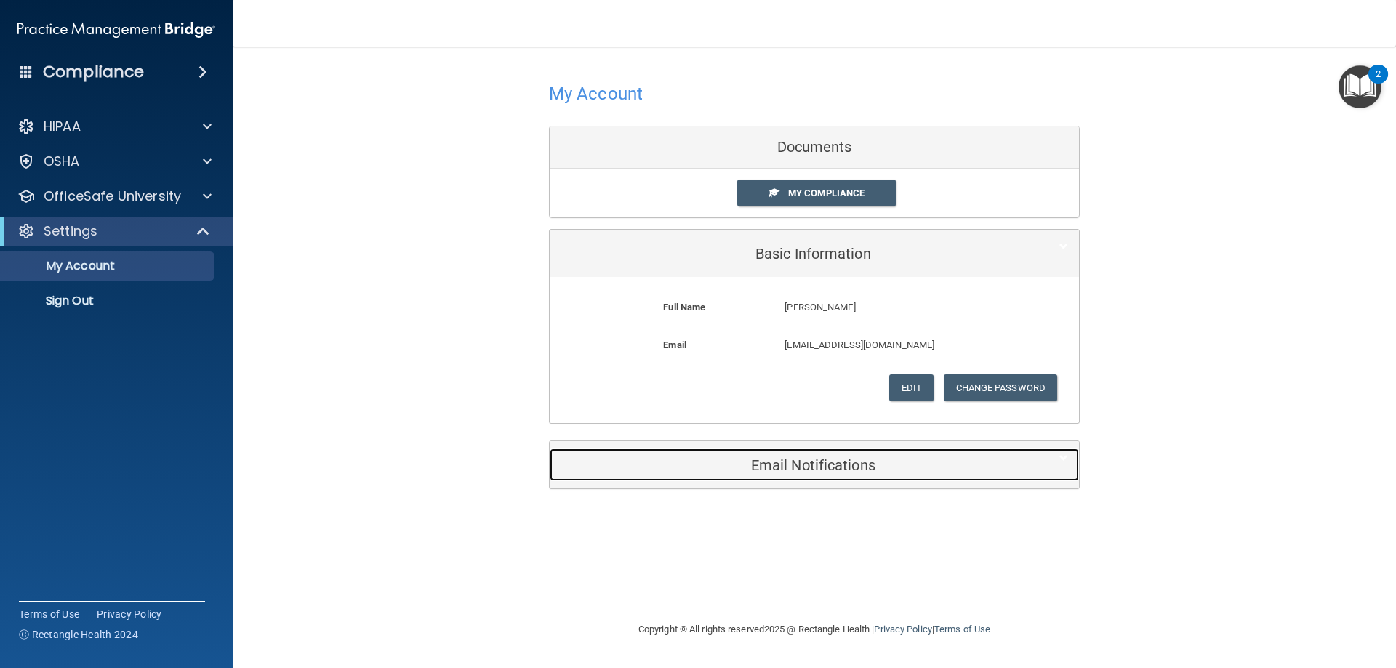
click at [750, 474] on div "Email Notifications" at bounding box center [792, 465] width 485 height 33
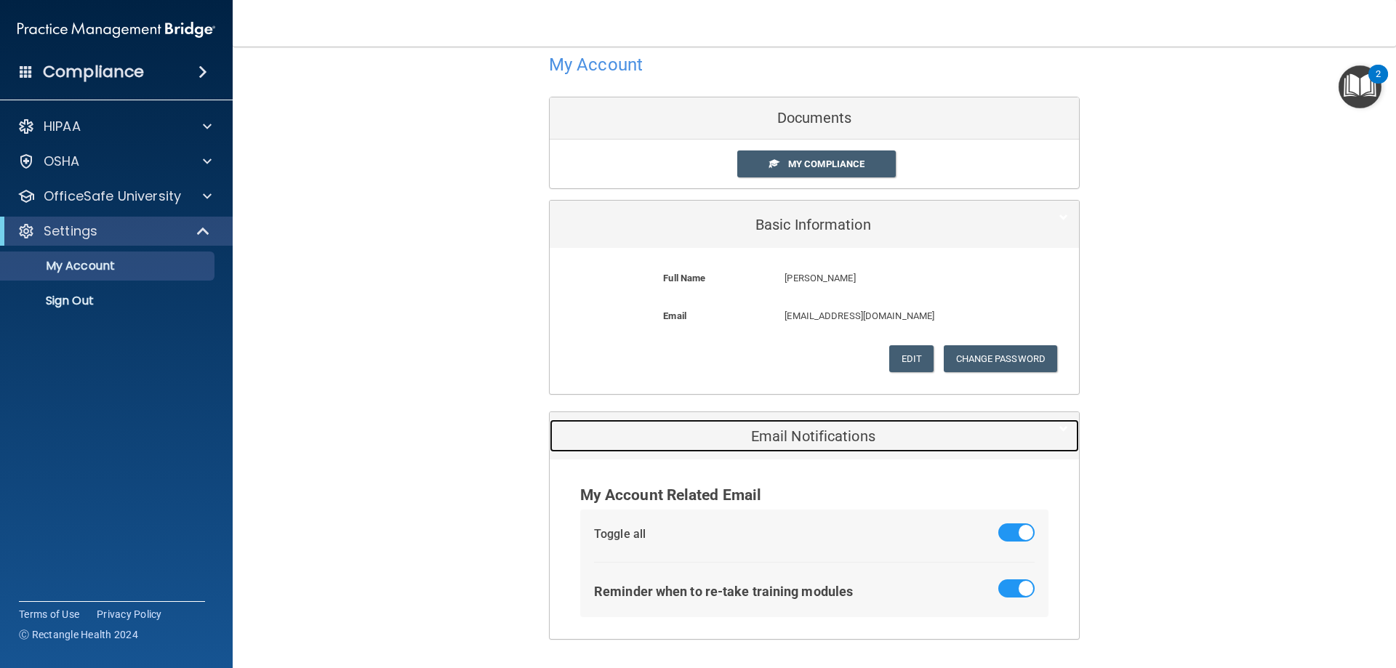
scroll to position [76, 0]
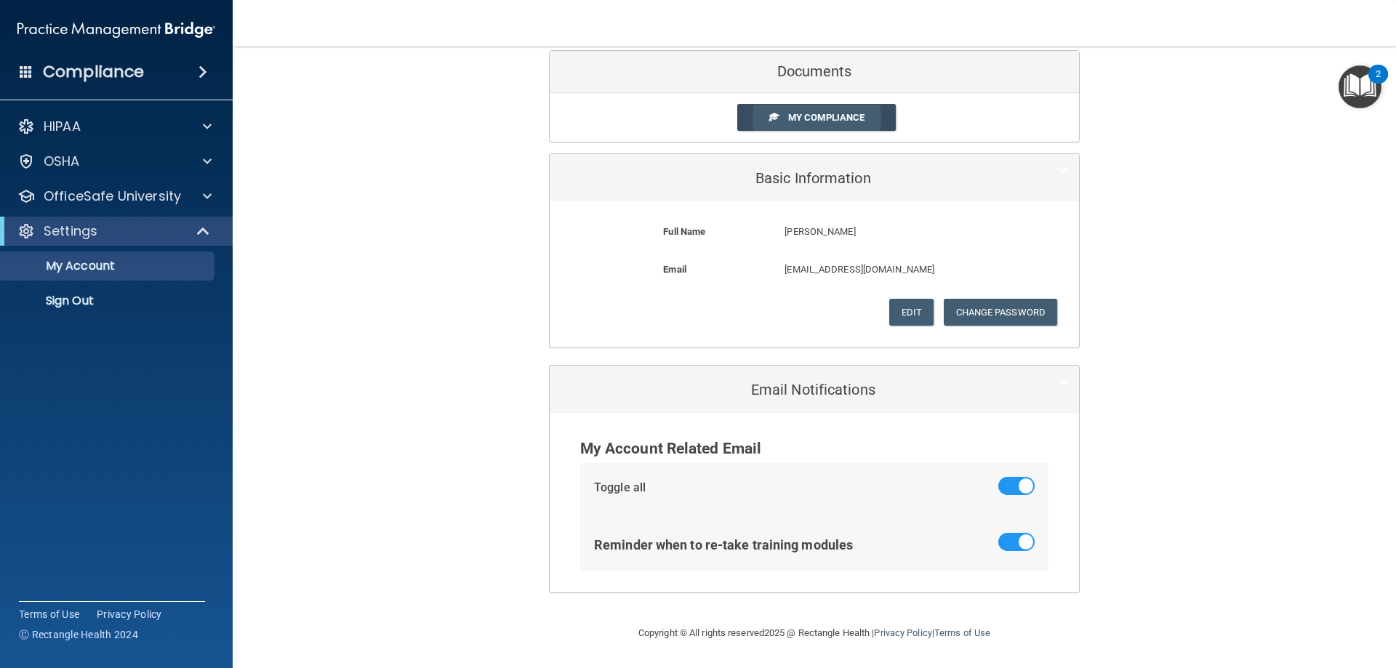
click at [803, 128] on link "My Compliance" at bounding box center [816, 117] width 159 height 27
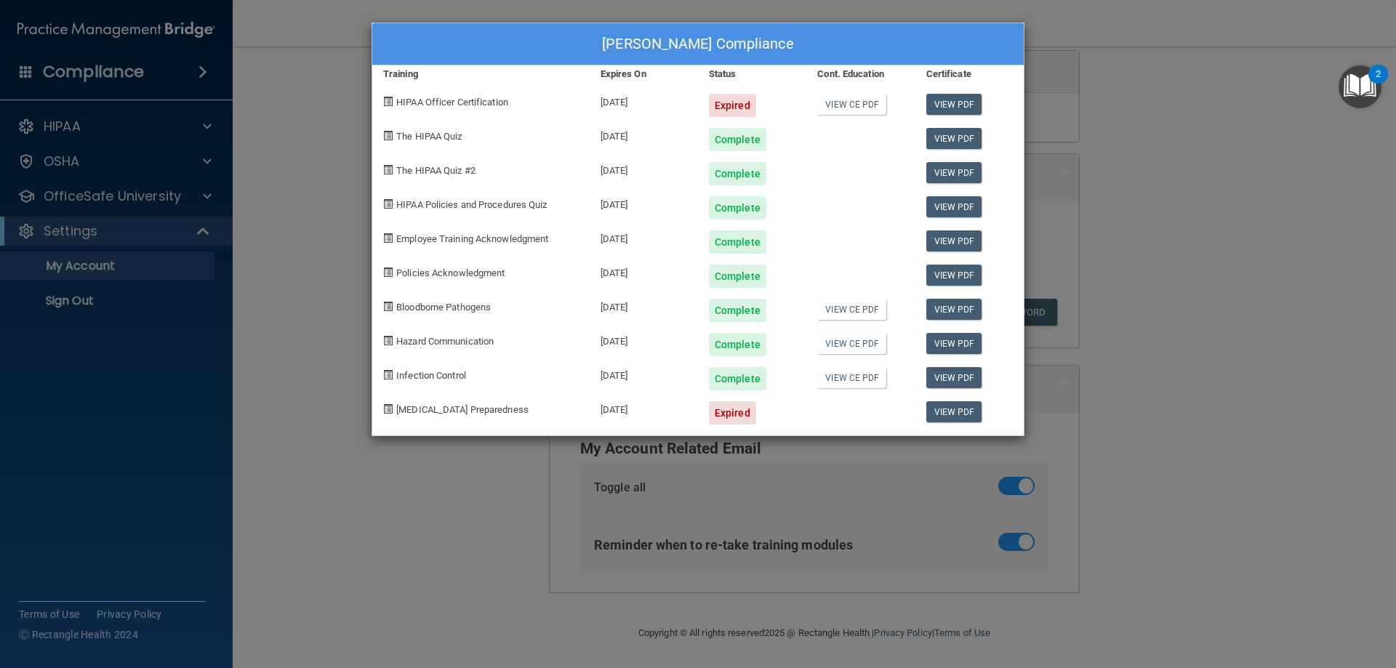
click at [134, 268] on div "[PERSON_NAME] Compliance Training Expires On Status Cont. Education Certificate…" at bounding box center [698, 334] width 1396 height 668
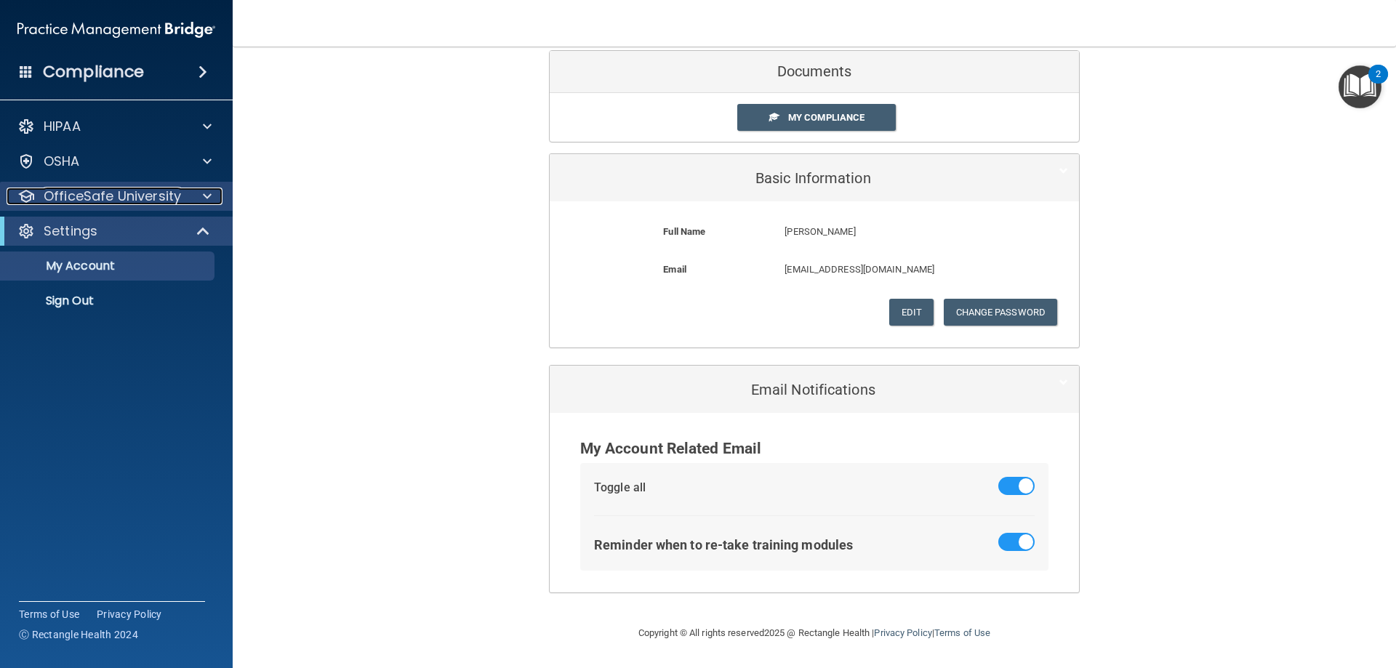
click at [121, 188] on p "OfficeSafe University" at bounding box center [112, 196] width 137 height 17
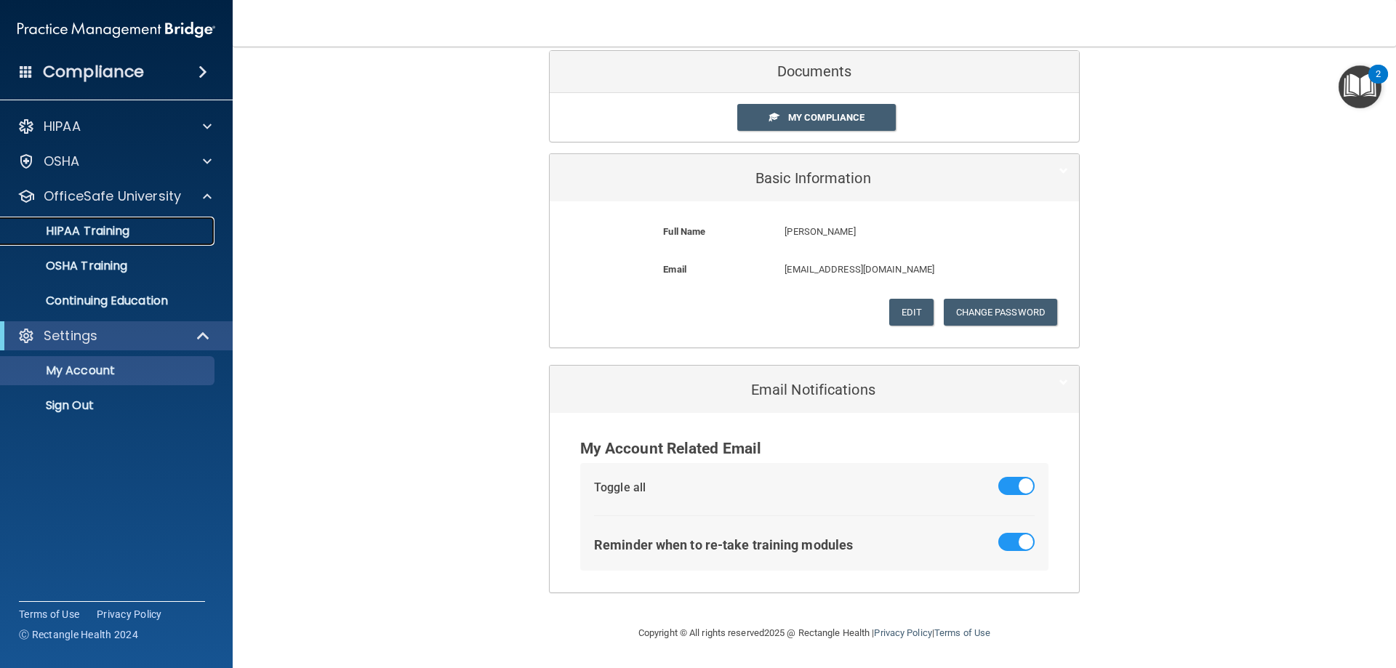
click at [121, 225] on p "HIPAA Training" at bounding box center [69, 231] width 120 height 15
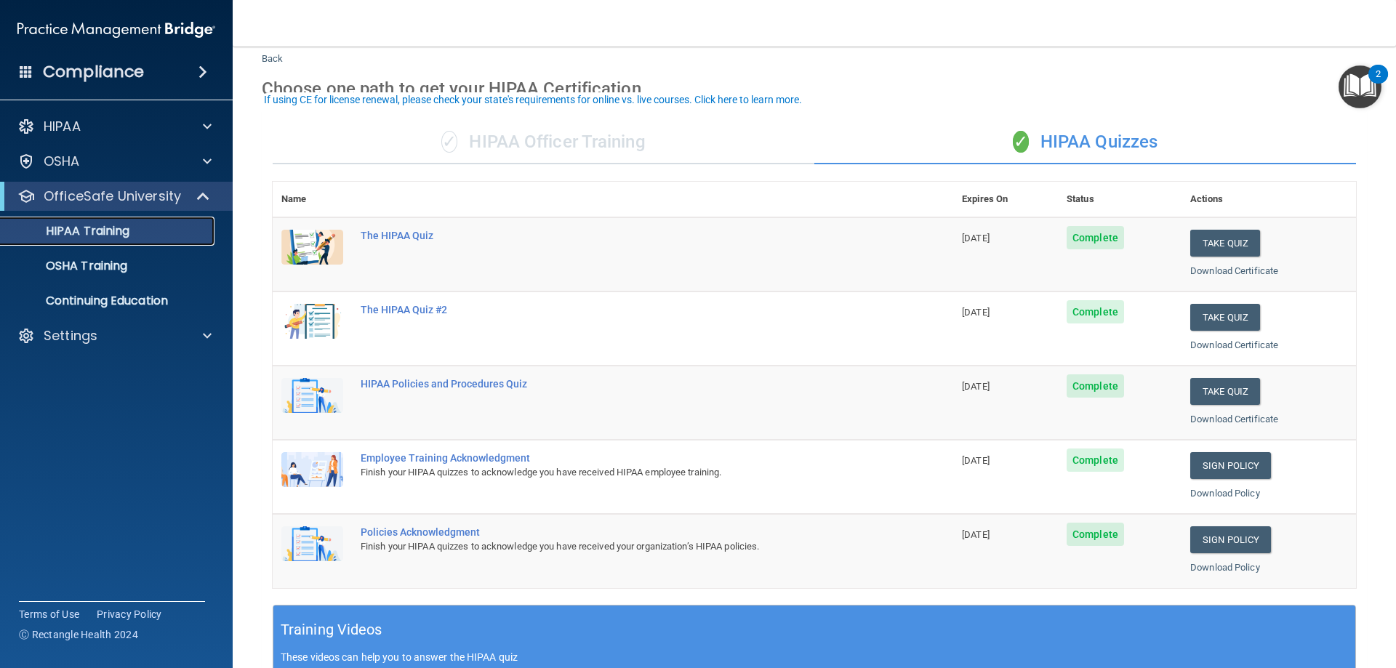
scroll to position [126, 0]
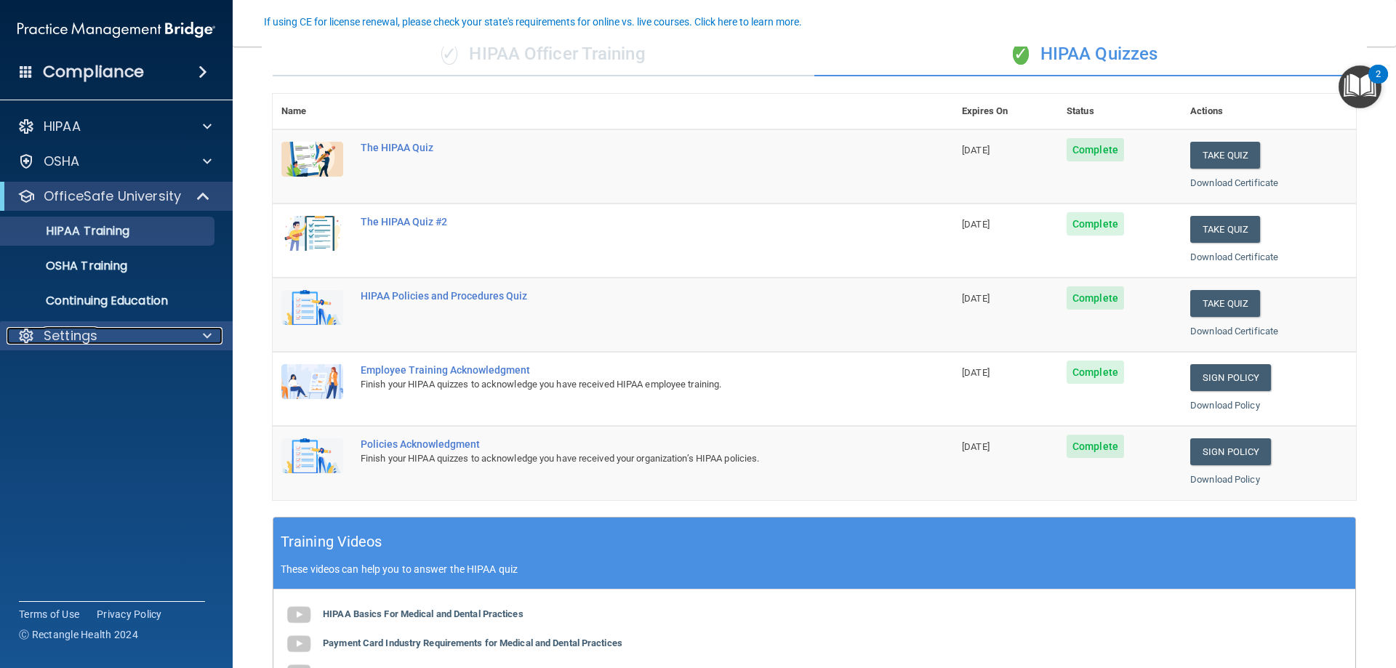
click at [205, 337] on span at bounding box center [207, 335] width 9 height 17
click at [127, 373] on p "My Account" at bounding box center [108, 370] width 198 height 15
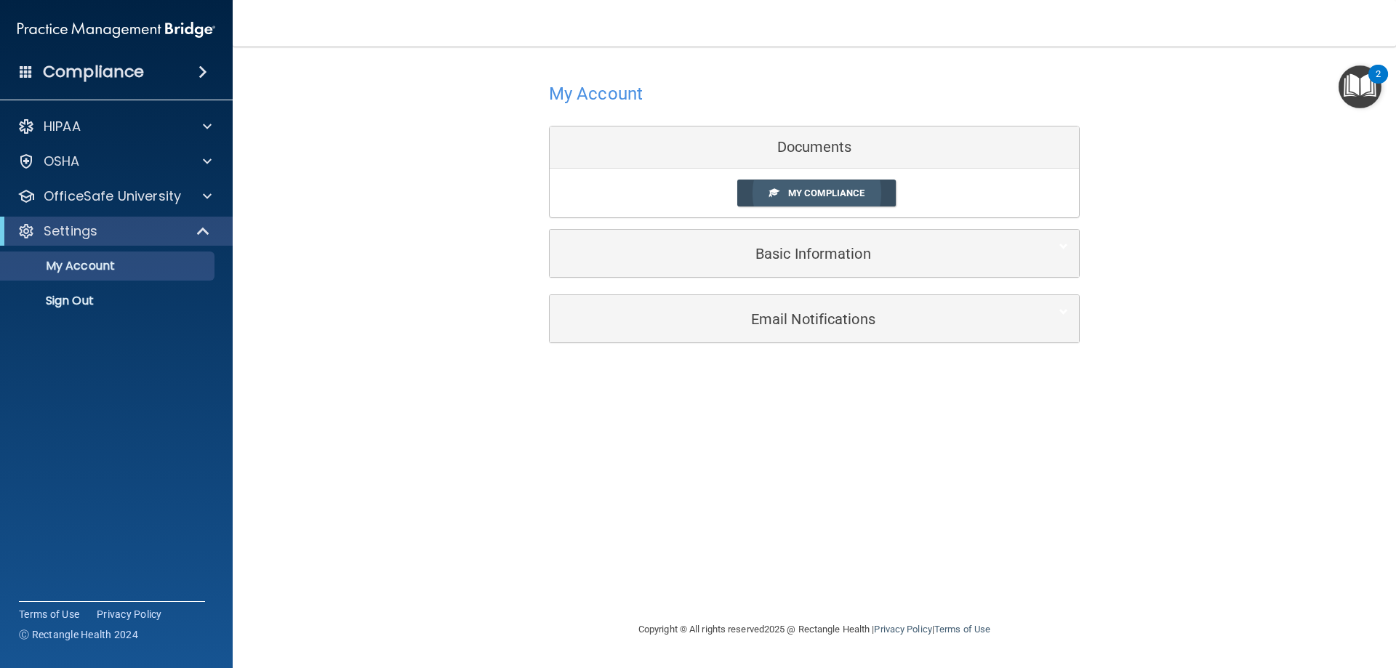
click at [825, 193] on span "My Compliance" at bounding box center [826, 193] width 76 height 11
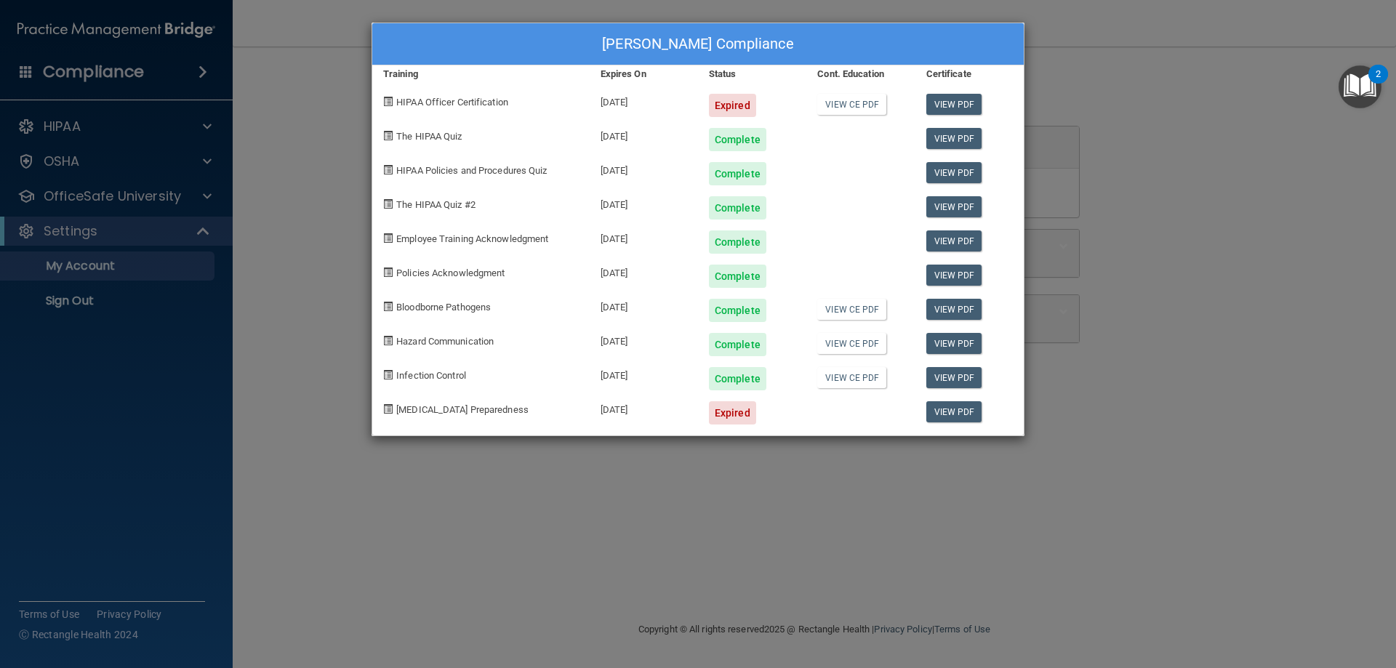
click at [157, 80] on div "[PERSON_NAME] Compliance Training Expires On Status Cont. Education Certificate…" at bounding box center [698, 334] width 1396 height 668
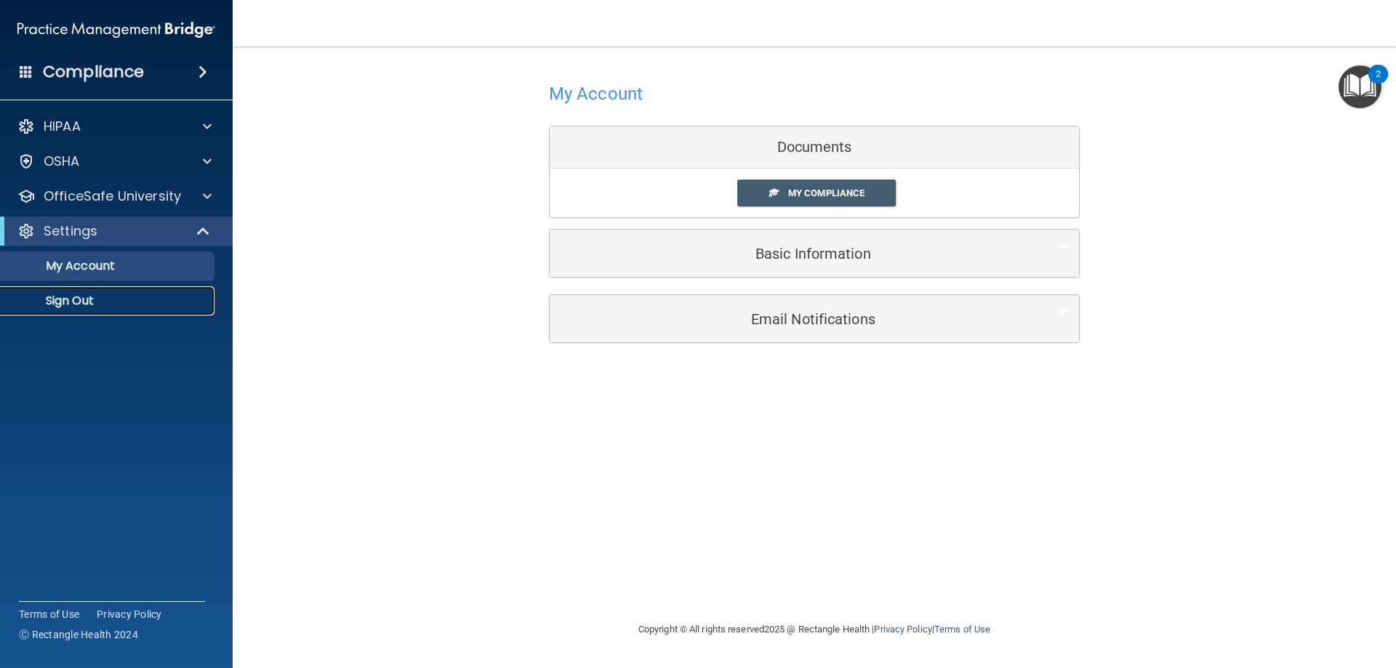
click at [108, 302] on p "Sign Out" at bounding box center [108, 301] width 198 height 15
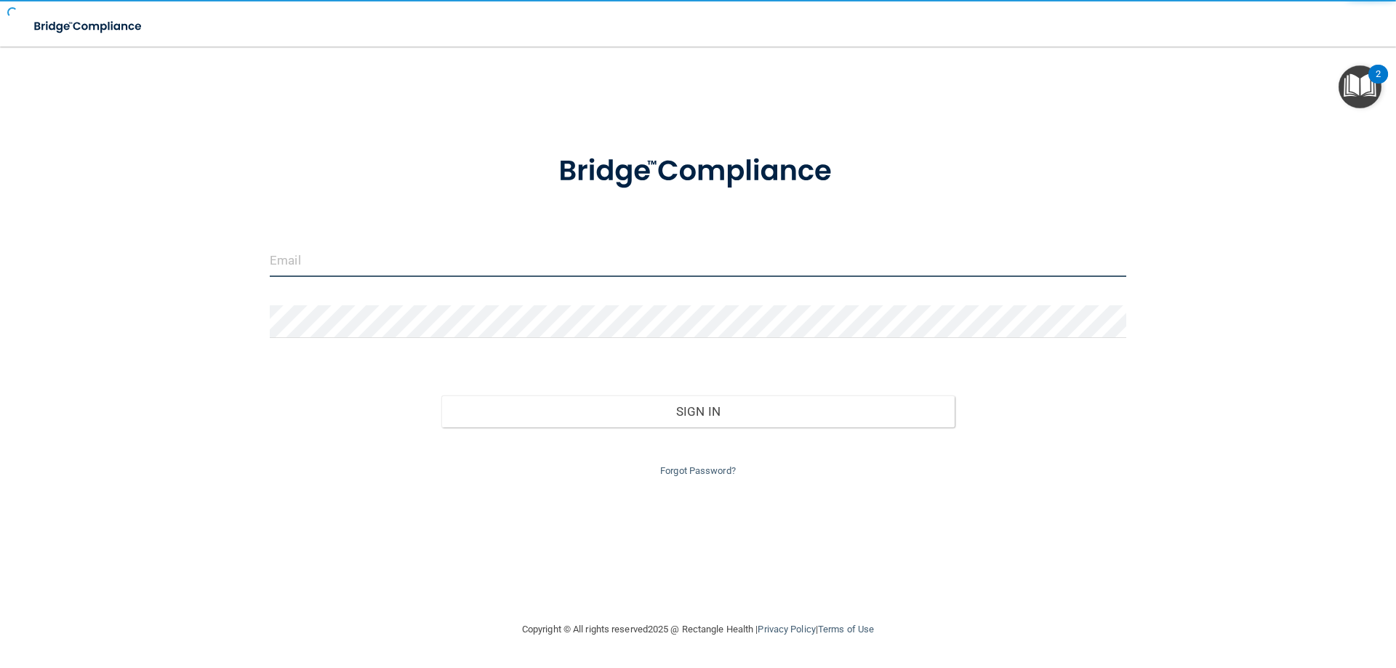
type input "[EMAIL_ADDRESS][DOMAIN_NAME]"
